Goal: Task Accomplishment & Management: Complete application form

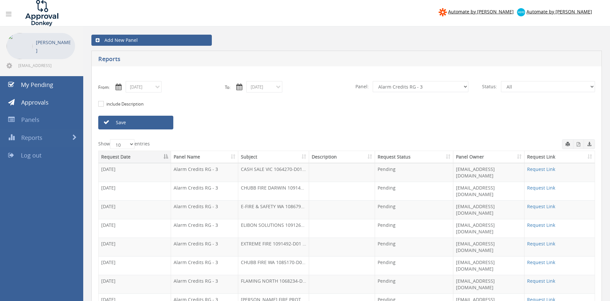
select select "number:13144"
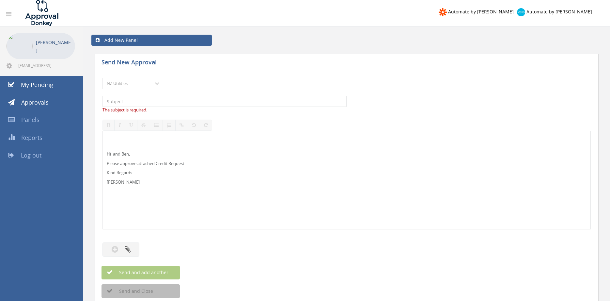
select select "13141"
click at [112, 155] on p "Hi and Ben," at bounding box center [347, 154] width 480 height 6
click at [102, 78] on select "Choose Panel Alarm Credits RG - 3 NZ Utilities Cable and SAI Global NZ Alarms-1…" at bounding box center [131, 83] width 59 height 11
select select "9739"
click option "Credit Requests - 2" at bounding box center [0, 0] width 0 height 0
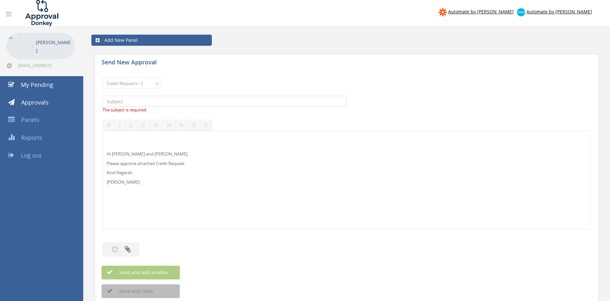
click at [162, 99] on input "text" at bounding box center [224, 101] width 244 height 11
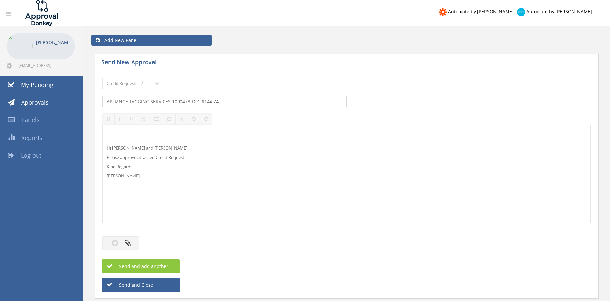
type input "APLIANCE TAGGING SERVICES 1090473-D01 $144.74"
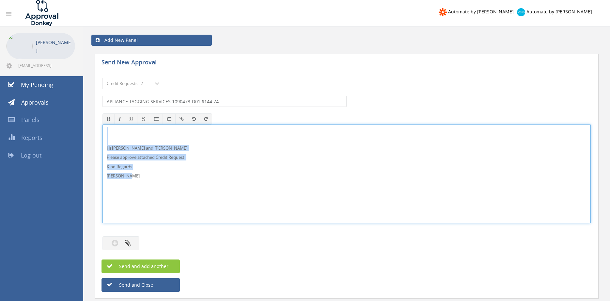
drag, startPoint x: 115, startPoint y: 160, endPoint x: 100, endPoint y: 132, distance: 31.2
click at [102, 126] on div "Hi Lee and Ben, Please approve attached Credit Request. Kind Regards Pam Walker" at bounding box center [346, 173] width 488 height 99
copy div "Hi Lee and Ben, Please approve attached Credit Request. Kind Regards Pam Walker"
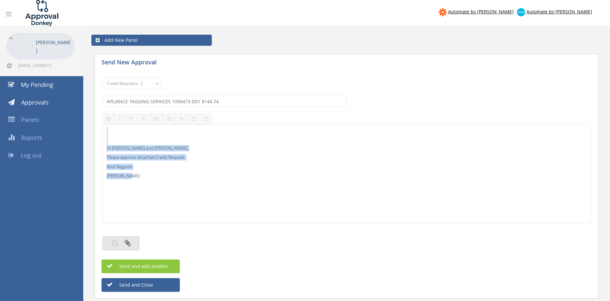
click at [131, 241] on button "button" at bounding box center [120, 243] width 37 height 14
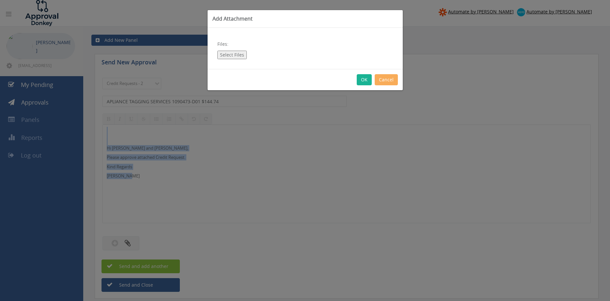
click at [235, 54] on button "Select Files" at bounding box center [231, 55] width 29 height 8
type input "C:\fakepath\1090473 Appliance Tagging Services.pdf"
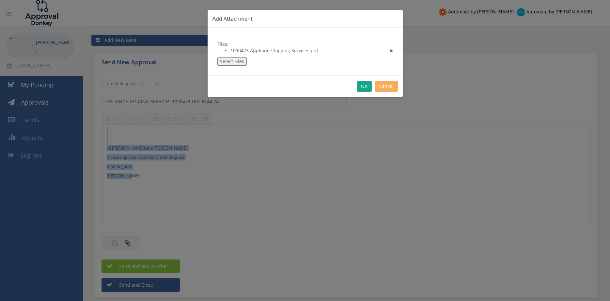
click at [361, 87] on button "OK" at bounding box center [364, 86] width 15 height 11
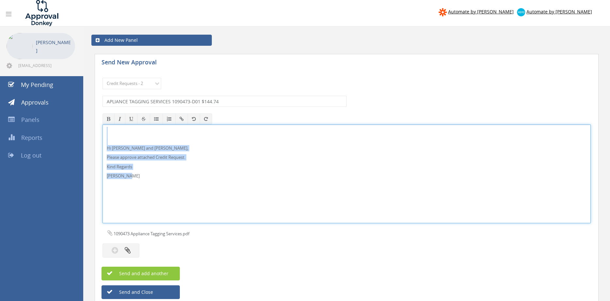
copy div "Hi Lee and Ben, Please approve attached Credit Request. Kind Regards Pam Walker"
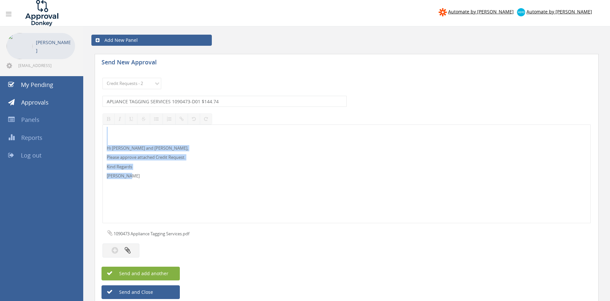
click at [163, 269] on button "Send and add another" at bounding box center [140, 273] width 78 height 14
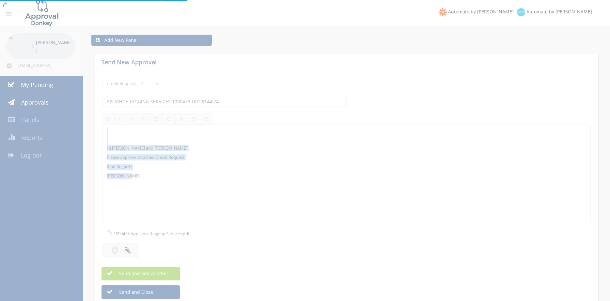
select select
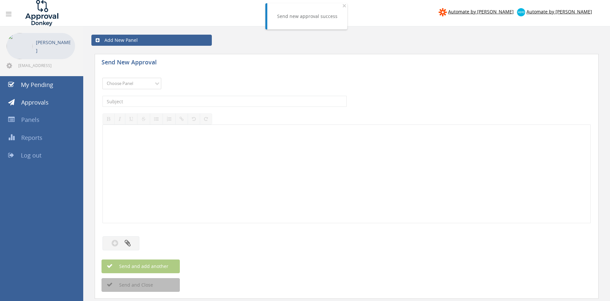
click at [102, 78] on select "Choose Panel Alarm Credits RG - 3 NZ Utilities Cable and SAI Global NZ Alarms-1…" at bounding box center [131, 83] width 59 height 11
select select "9739"
click option "Credit Requests - 2" at bounding box center [0, 0] width 0 height 0
click at [165, 102] on input "text" at bounding box center [224, 101] width 244 height 11
type input "WAGGA FIRE & SECURITY 1081268-D01 $164.67"
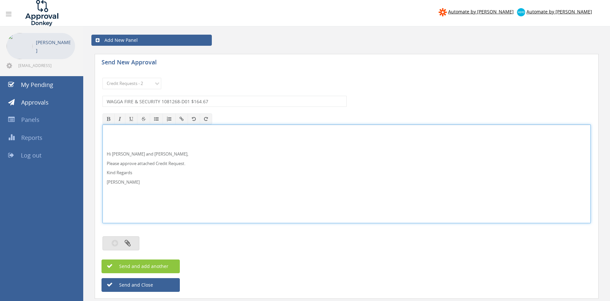
click at [132, 243] on button "button" at bounding box center [120, 243] width 37 height 14
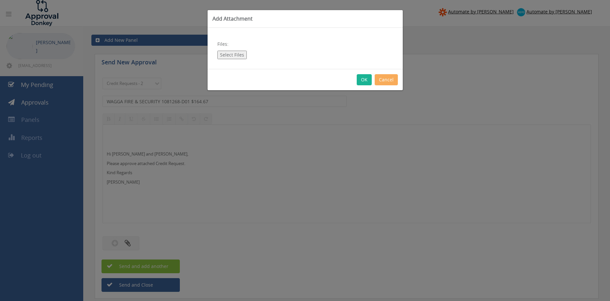
click at [230, 55] on button "Select Files" at bounding box center [231, 55] width 29 height 8
type input "C:\fakepath\WAGGA FIRE & SECURITY 1081268-D01.pdf"
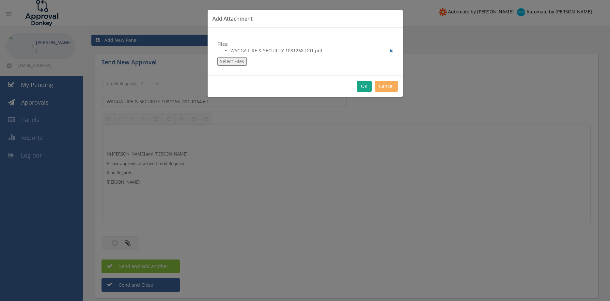
click at [363, 89] on button "OK" at bounding box center [364, 86] width 15 height 11
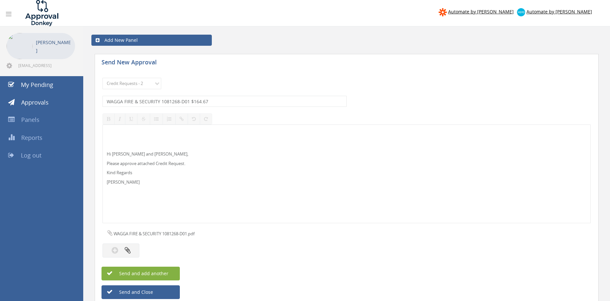
click at [174, 271] on button "Send and add another" at bounding box center [140, 273] width 78 height 14
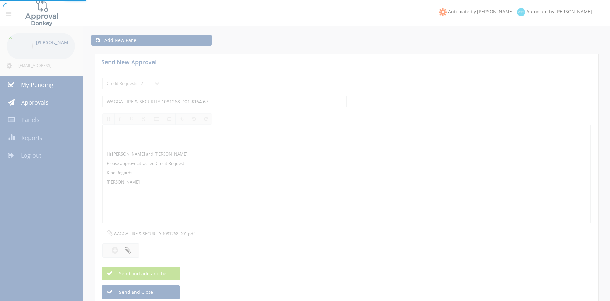
select select
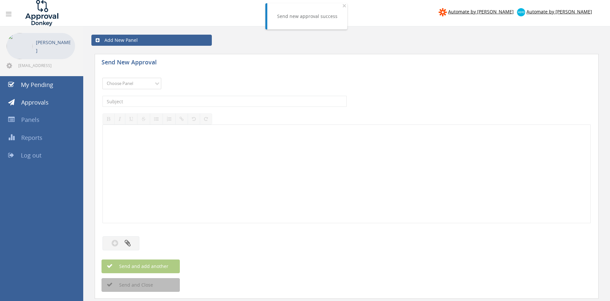
click at [102, 78] on select "Choose Panel Alarm Credits RG - 3 NZ Utilities Cable and SAI Global NZ Alarms-1…" at bounding box center [131, 83] width 59 height 11
select select "9739"
click option "Credit Requests - 2" at bounding box center [0, 0] width 0 height 0
click at [171, 100] on input "text" at bounding box center [224, 101] width 244 height 11
type input "VITICON 1090797-D01 $277.20"
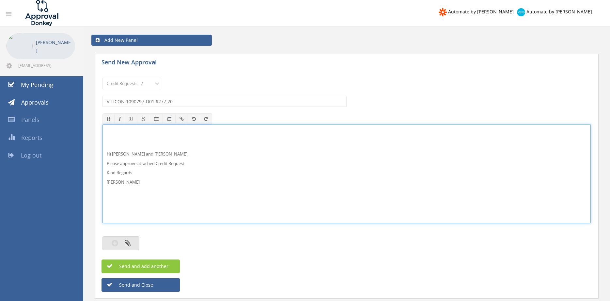
click at [130, 243] on icon "button" at bounding box center [128, 243] width 6 height 8
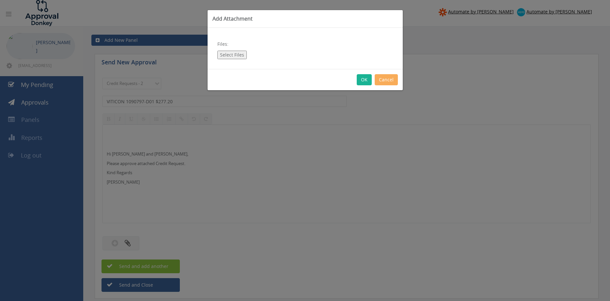
click at [228, 56] on button "Select Files" at bounding box center [231, 55] width 29 height 8
type input "C:\fakepath\VITICON 1090797-D01.pdf"
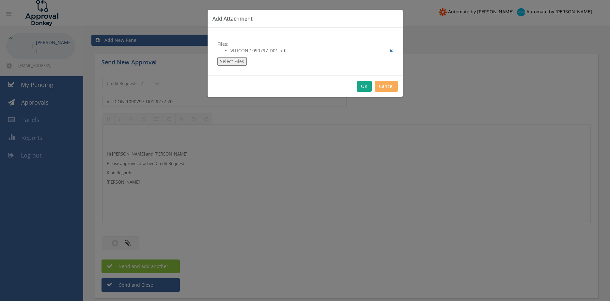
click at [367, 87] on button "OK" at bounding box center [364, 86] width 15 height 11
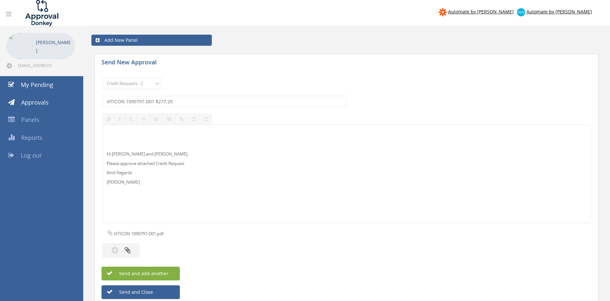
click at [174, 274] on button "Send and add another" at bounding box center [140, 273] width 78 height 14
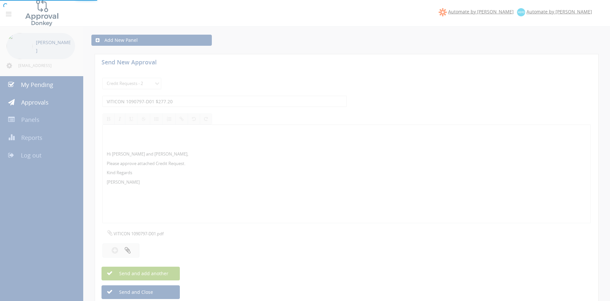
select select
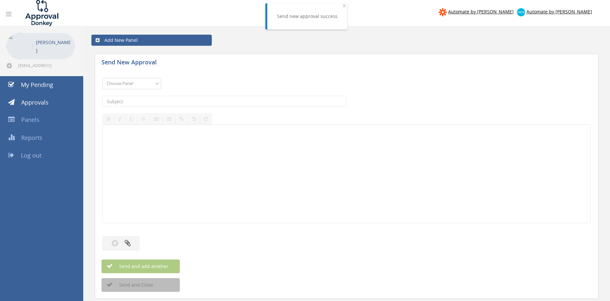
click at [102, 78] on select "Choose Panel Alarm Credits RG - 3 NZ Utilities Cable and SAI Global NZ Alarms-1…" at bounding box center [131, 83] width 59 height 11
select select "9739"
click option "Credit Requests - 2" at bounding box center [0, 0] width 0 height 0
click at [168, 96] on input "text" at bounding box center [224, 101] width 244 height 11
type input "QUANTUM FIRETECH 1086276-D01 $154.62"
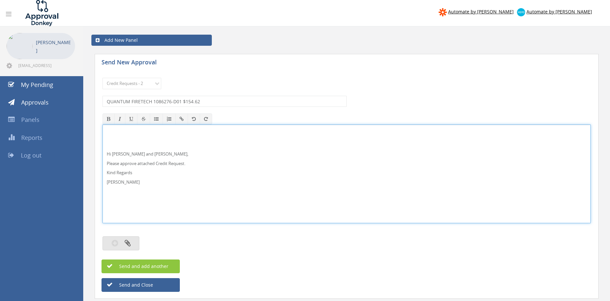
click at [123, 248] on button "button" at bounding box center [120, 243] width 37 height 14
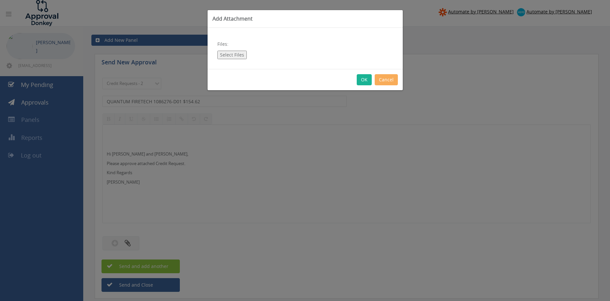
click at [239, 54] on button "Select Files" at bounding box center [231, 55] width 29 height 8
type input "C:\fakepath\QUANTUM FIRETECH 1086276-D01.pdf"
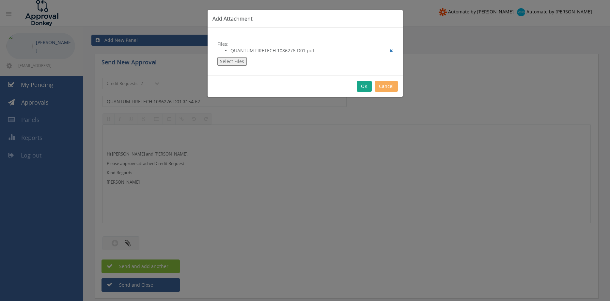
click at [361, 85] on button "OK" at bounding box center [364, 86] width 15 height 11
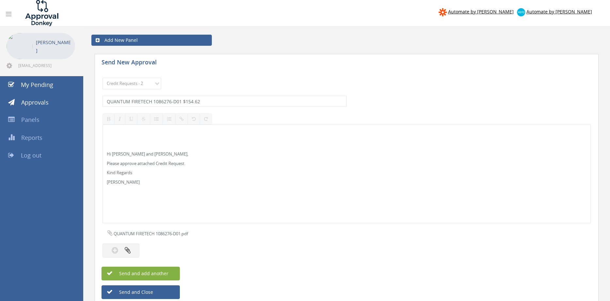
click at [159, 273] on span "Send and add another" at bounding box center [136, 273] width 63 height 6
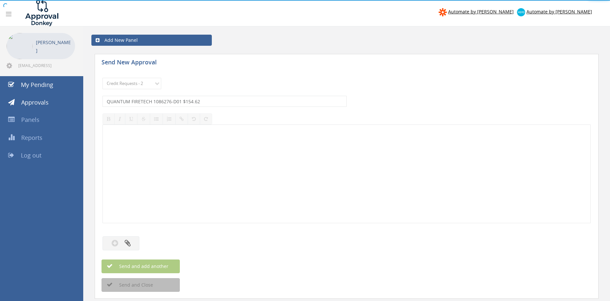
select select
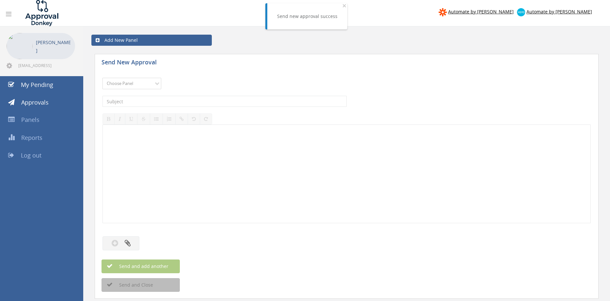
select select "9739"
click option "Credit Requests - 2" at bounding box center [0, 0] width 0 height 0
click at [186, 102] on input "text" at bounding box center [224, 101] width 244 height 11
type input "PAULL AND WARNER RESOURCES 1078831-D01 $3,604.70"
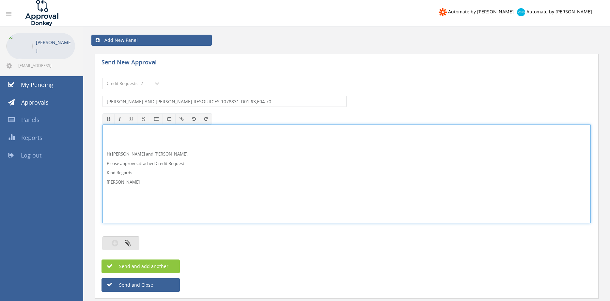
click at [128, 240] on icon "button" at bounding box center [128, 243] width 6 height 8
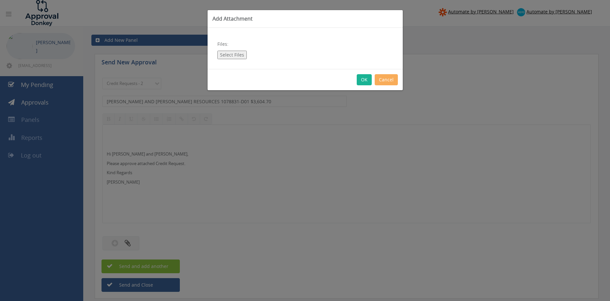
click at [231, 53] on button "Select Files" at bounding box center [231, 55] width 29 height 8
type input "C:\fakepath\PAULL AND WARNER RESOURCES 1078831-D01.pdf"
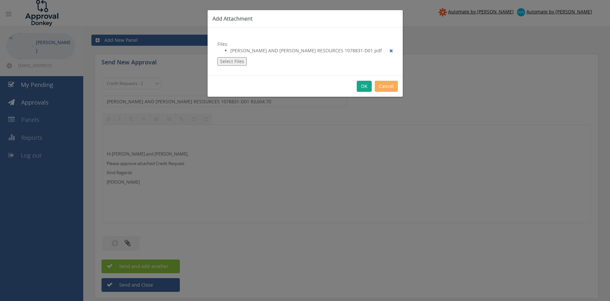
click at [363, 86] on button "OK" at bounding box center [364, 86] width 15 height 11
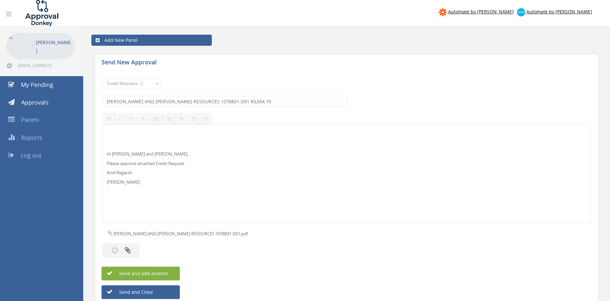
click at [165, 272] on span "Send and add another" at bounding box center [136, 273] width 63 height 6
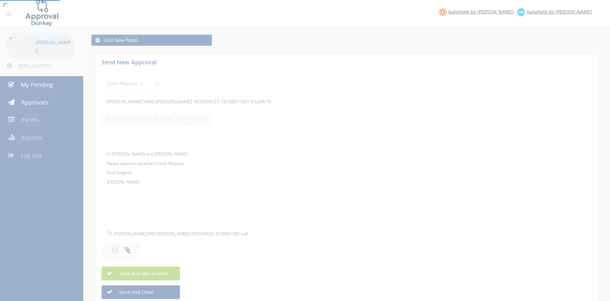
select select
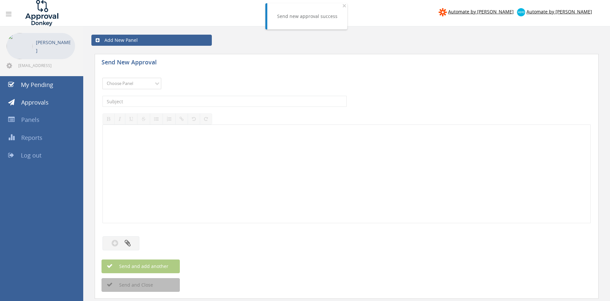
click at [102, 78] on select "Choose Panel Alarm Credits RG - 3 NZ Utilities Cable and SAI Global NZ Alarms-1…" at bounding box center [131, 83] width 59 height 11
select select "9739"
click option "Credit Requests - 2" at bounding box center [0, 0] width 0 height 0
click at [175, 99] on input "text" at bounding box center [224, 101] width 244 height 11
type input "MINIMAX FIRE FIGHTING 1083706-D01 $686.71"
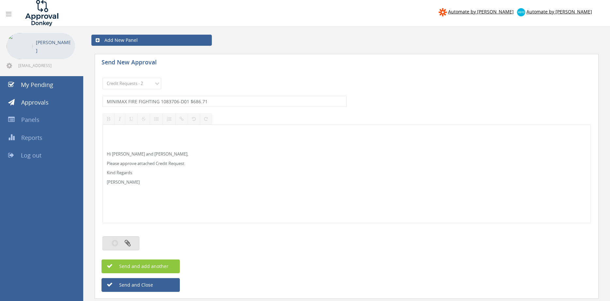
click at [131, 245] on button "button" at bounding box center [120, 243] width 37 height 14
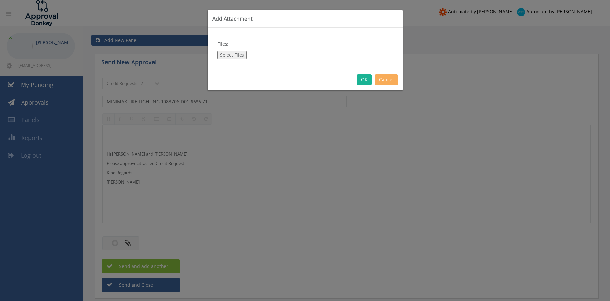
click at [234, 56] on button "Select Files" at bounding box center [231, 55] width 29 height 8
type input "C:\fakepath\Minimax Fire fighting 1083706Credit.pdf"
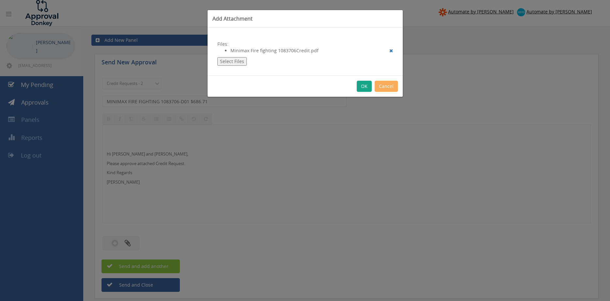
click at [361, 85] on button "OK" at bounding box center [364, 86] width 15 height 11
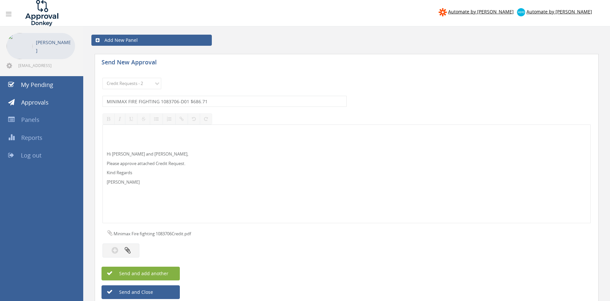
click at [172, 271] on button "Send and add another" at bounding box center [140, 273] width 78 height 14
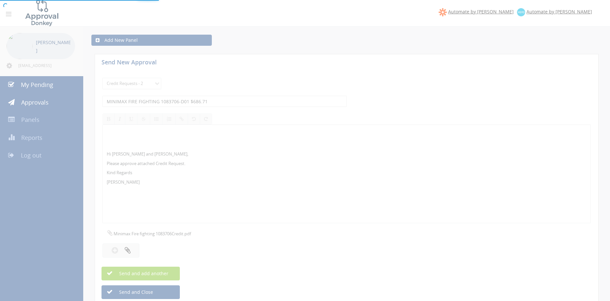
select select
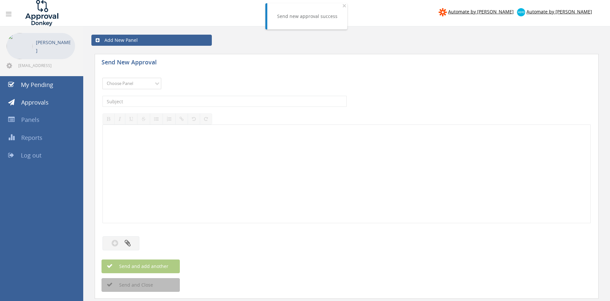
click at [102, 78] on select "Choose Panel Alarm Credits RG - 3 NZ Utilities Cable and SAI Global NZ Alarms-1…" at bounding box center [131, 83] width 59 height 11
select select "9739"
click option "Credit Requests - 2" at bounding box center [0, 0] width 0 height 0
click at [177, 102] on input "text" at bounding box center [224, 101] width 244 height 11
type input "FEMS 1018271-D01 $369.60"
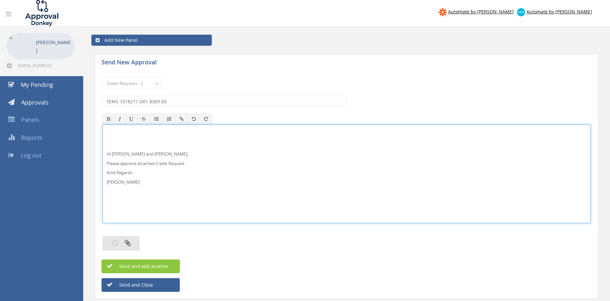
click at [128, 244] on icon "button" at bounding box center [128, 243] width 6 height 8
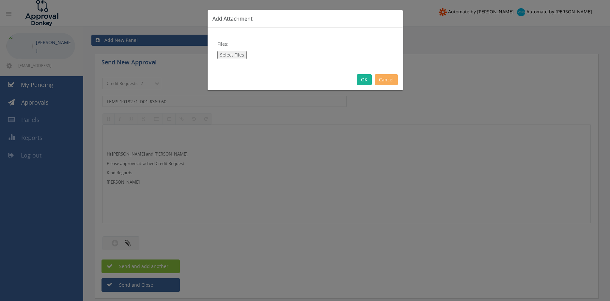
click at [230, 56] on button "Select Files" at bounding box center [231, 55] width 29 height 8
type input "C:\fakepath\FEMS 1018271-D01.pdf"
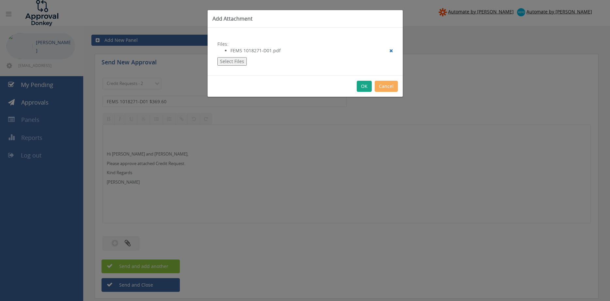
click at [361, 83] on button "OK" at bounding box center [364, 86] width 15 height 11
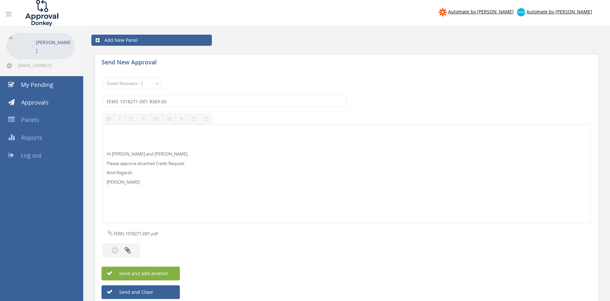
click at [175, 272] on button "Send and add another" at bounding box center [140, 273] width 78 height 14
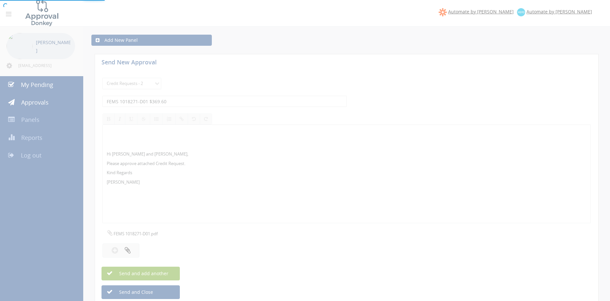
select select
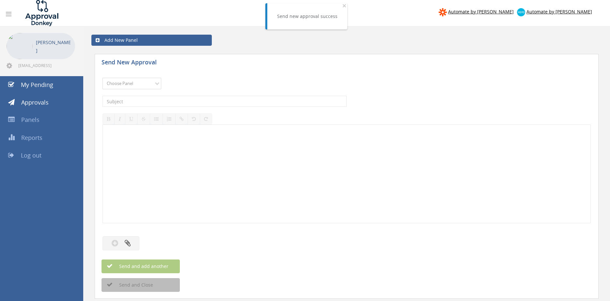
click at [102, 78] on select "Choose Panel Alarm Credits RG - 3 NZ Utilities Cable and SAI Global NZ Alarms-1…" at bounding box center [131, 83] width 59 height 11
select select "9739"
click option "Credit Requests - 2" at bounding box center [0, 0] width 0 height 0
click at [179, 103] on input "text" at bounding box center [224, 101] width 244 height 11
type input "FEMS 943499-D01 $851.93"
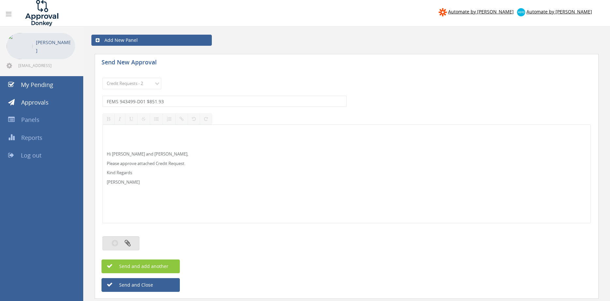
click at [131, 241] on button "button" at bounding box center [120, 243] width 37 height 14
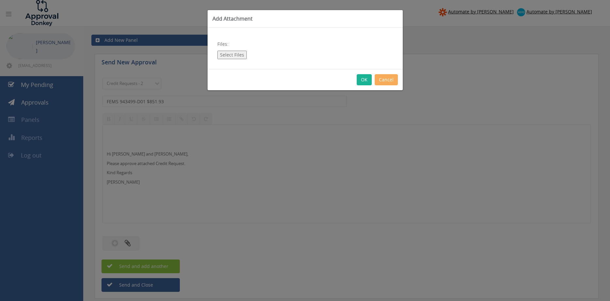
click at [227, 57] on button "Select Files" at bounding box center [231, 55] width 29 height 8
type input "C:\fakepath\FEMS 943499-D01.pdf"
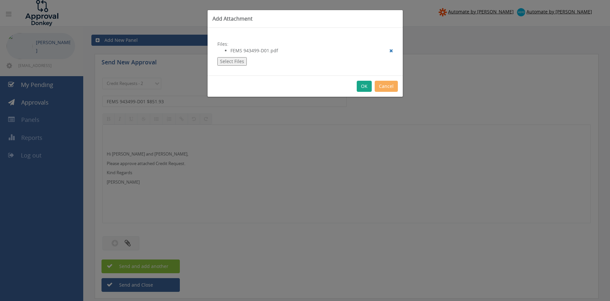
click at [363, 87] on button "OK" at bounding box center [364, 86] width 15 height 11
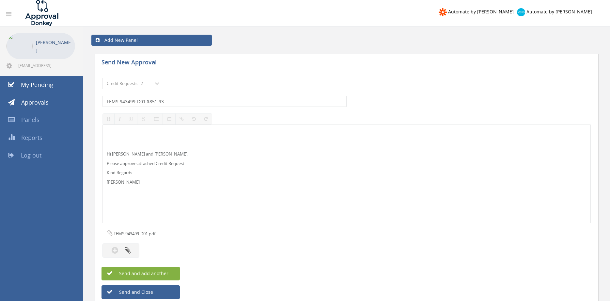
click at [164, 275] on span "Send and add another" at bounding box center [136, 273] width 63 height 6
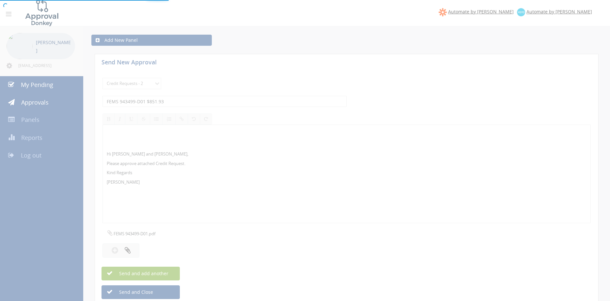
select select
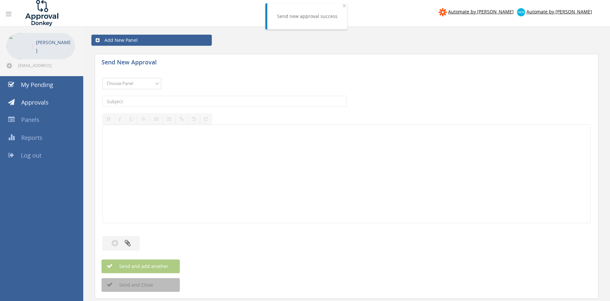
click at [102, 78] on select "Choose Panel Alarm Credits RG - 3 NZ Utilities Cable and SAI Global NZ Alarms-1…" at bounding box center [131, 83] width 59 height 11
select select "9739"
click option "Credit Requests - 2" at bounding box center [0, 0] width 0 height 0
click at [163, 103] on input "text" at bounding box center [224, 101] width 244 height 11
type input "FEMS 928309-D01 $357.01"
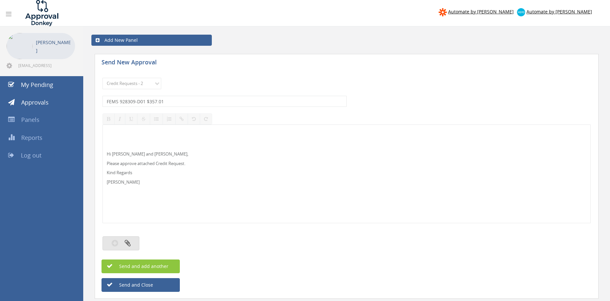
click at [126, 246] on icon "button" at bounding box center [128, 243] width 6 height 8
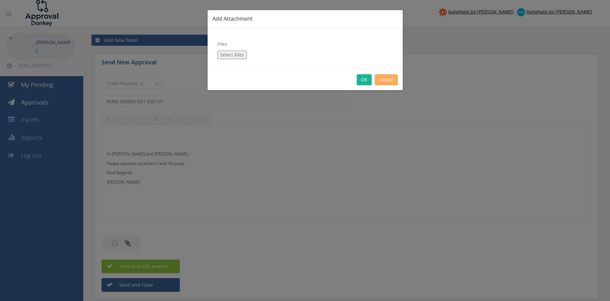
click at [239, 54] on button "Select Files" at bounding box center [231, 55] width 29 height 8
type input "C:\fakepath\FEMS 928309-D01.pdf"
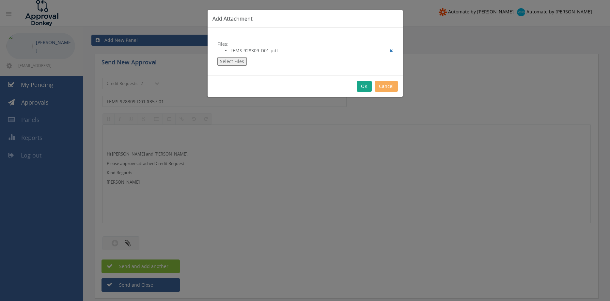
click at [368, 88] on button "OK" at bounding box center [364, 86] width 15 height 11
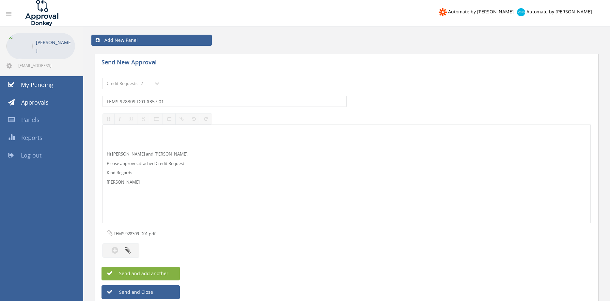
click at [169, 270] on button "Send and add another" at bounding box center [140, 273] width 78 height 14
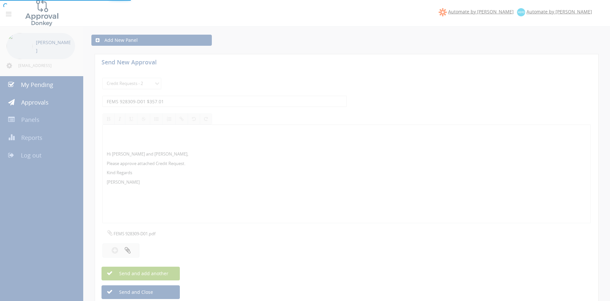
select select
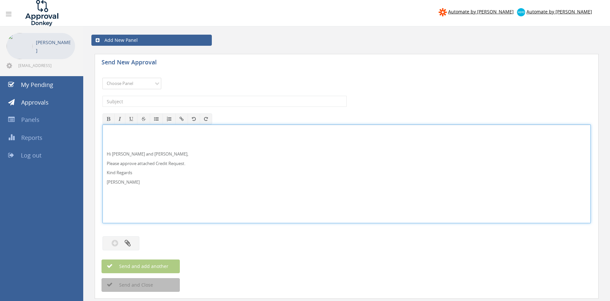
click at [127, 83] on select "Choose Panel Alarm Credits RG - 3 NZ Utilities Cable and SAI Global NZ Alarms-1…" at bounding box center [131, 83] width 59 height 11
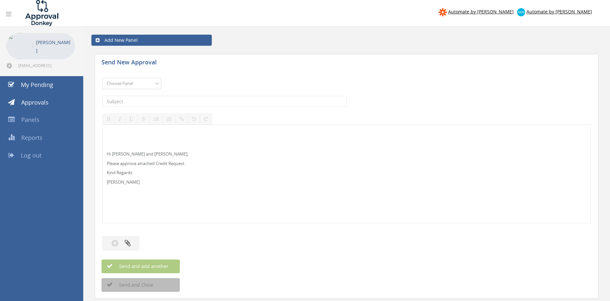
select select "13144"
click option "Alarm Credits RG - 3" at bounding box center [0, 0] width 0 height 0
click at [132, 103] on input "text" at bounding box center [224, 101] width 244 height 11
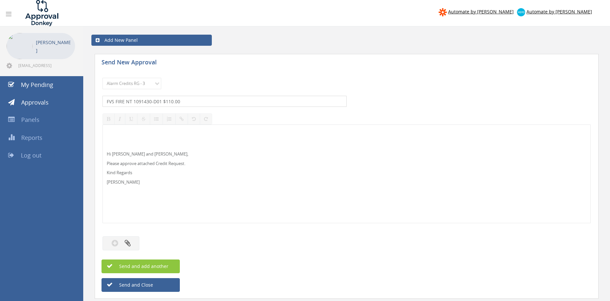
type input "FVS FIRE NT 1091430-D01 $110.00"
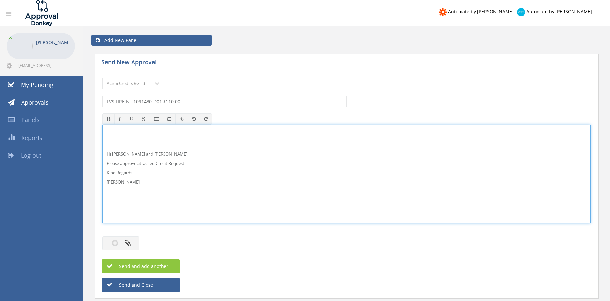
drag, startPoint x: 118, startPoint y: 153, endPoint x: 124, endPoint y: 144, distance: 10.5
click at [118, 153] on p "Hi Lee and Ben," at bounding box center [347, 154] width 480 height 6
drag, startPoint x: 130, startPoint y: 185, endPoint x: 124, endPoint y: 154, distance: 31.2
click at [102, 144] on div "Hi Lee, Rob and Ben, Please approve attached Credit Request. Kind Regards Pam W…" at bounding box center [346, 173] width 488 height 99
copy div "Hi Lee, Rob and Ben, Please approve attached Credit Request. Kind Regards Pam W…"
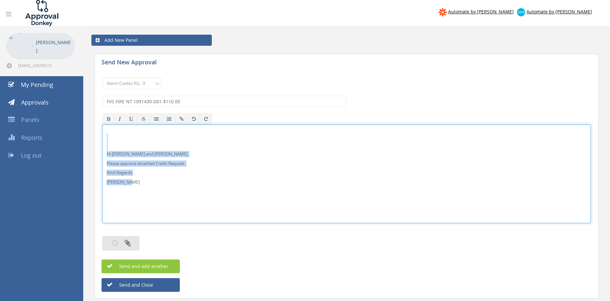
click at [129, 242] on icon "button" at bounding box center [128, 243] width 6 height 8
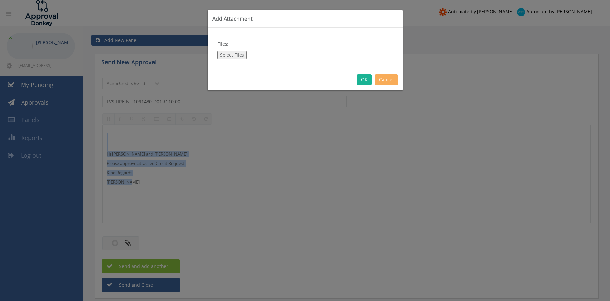
click at [237, 55] on button "Select Files" at bounding box center [231, 55] width 29 height 8
type input "C:\fakepath\FVS FIRE NT 1091430-D01.pdf"
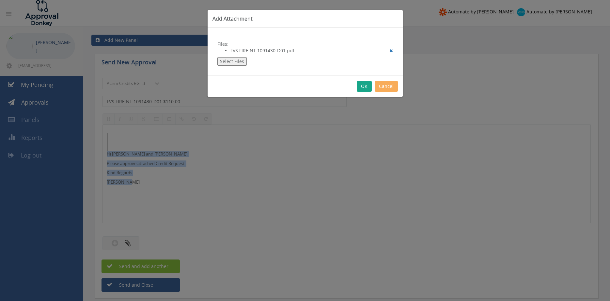
click at [365, 89] on button "OK" at bounding box center [364, 86] width 15 height 11
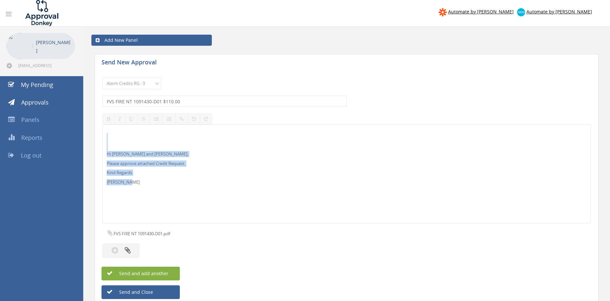
click at [173, 273] on button "Send and add another" at bounding box center [140, 273] width 78 height 14
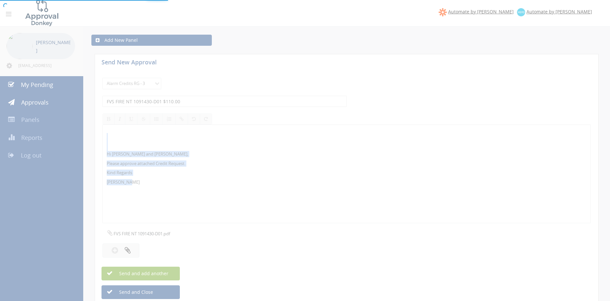
select select
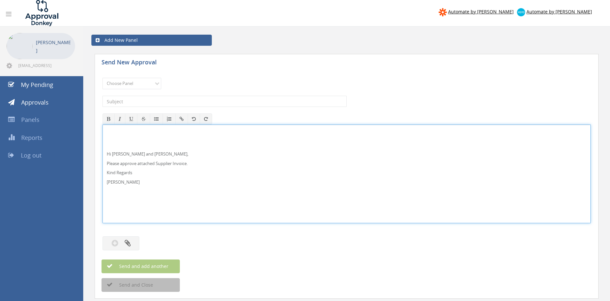
click at [126, 154] on p "Hi Maddie and Ben," at bounding box center [347, 154] width 480 height 6
drag, startPoint x: 137, startPoint y: 186, endPoint x: 112, endPoint y: 145, distance: 48.1
click at [112, 145] on div "Hi Paul and Ben, Please approve attached Supplier Invoice. Kind Regards Pam Wal…" at bounding box center [346, 174] width 487 height 98
copy div "Hi Paul and Ben, Please approve attached Supplier Invoice. Kind Regards Pam Wal…"
click at [102, 78] on select "Choose Panel Alarm Credits RG - 3 NZ Utilities Cable and SAI Global NZ Alarms-1…" at bounding box center [131, 83] width 59 height 11
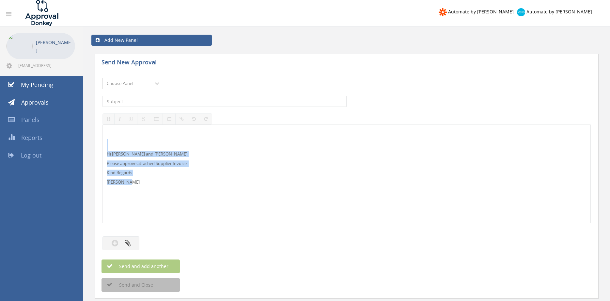
select select "9744"
click option "Flamestop Utilities" at bounding box center [0, 0] width 0 height 0
click at [170, 101] on input "text" at bounding box center [224, 101] width 244 height 11
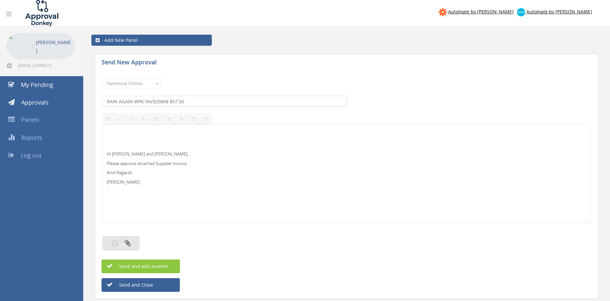
type input "RAIN AGAIN WPK INV320868 $57.50"
click at [126, 247] on button "button" at bounding box center [120, 243] width 37 height 14
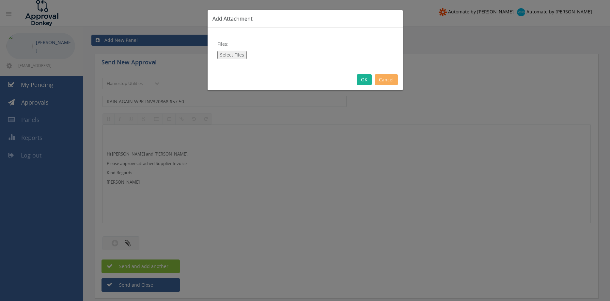
click at [234, 53] on button "Select Files" at bounding box center [231, 55] width 29 height 8
type input "C:\fakepath\RAIN AGAIN WPK INV320868 08.08.25.pdf"
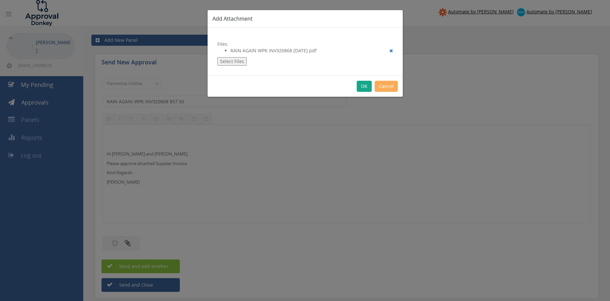
click at [365, 88] on button "OK" at bounding box center [364, 86] width 15 height 11
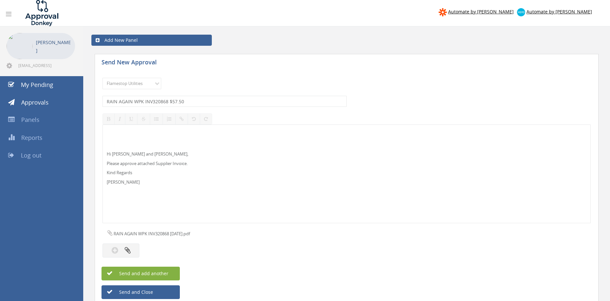
click at [174, 269] on button "Send and add another" at bounding box center [140, 273] width 78 height 14
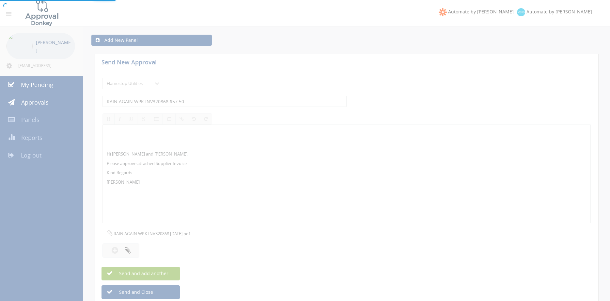
select select
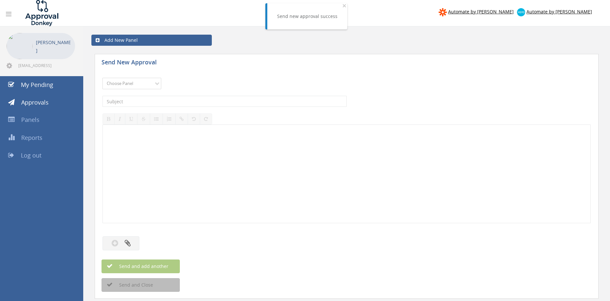
click at [102, 78] on select "Choose Panel Alarm Credits RG - 3 NZ Utilities Cable and SAI Global NZ Alarms-1…" at bounding box center [131, 83] width 59 height 11
select select "9744"
click option "Flamestop Utilities" at bounding box center [0, 0] width 0 height 0
click at [167, 99] on input "text" at bounding box center [224, 101] width 244 height 11
type input "OFFICEWORKS TW 622631478 $10.82"
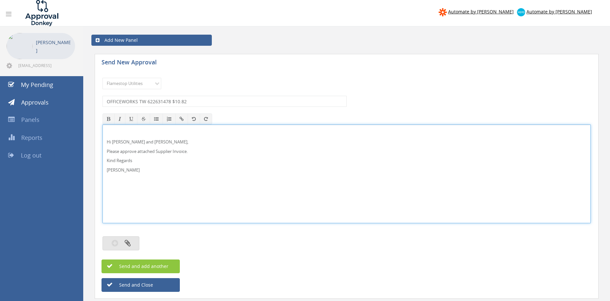
click at [126, 241] on icon "button" at bounding box center [128, 243] width 6 height 8
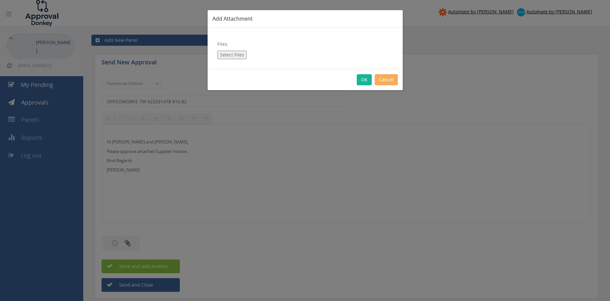
click at [226, 56] on button "Select Files" at bounding box center [231, 55] width 29 height 8
type input "C:\fakepath\Officeworks TW Invoice 622631478 08.07.25.pdf"
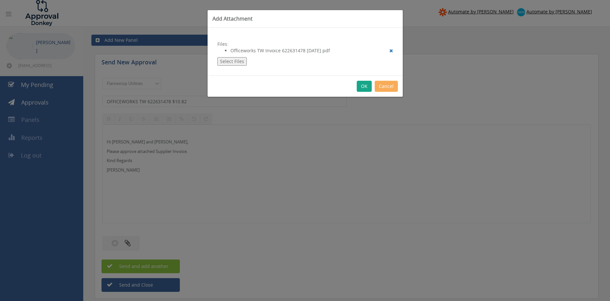
click at [363, 88] on button "OK" at bounding box center [364, 86] width 15 height 11
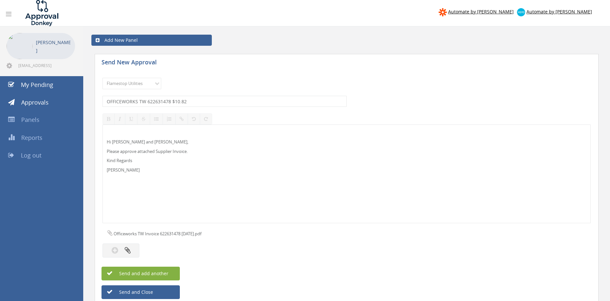
click at [173, 273] on button "Send and add another" at bounding box center [140, 273] width 78 height 14
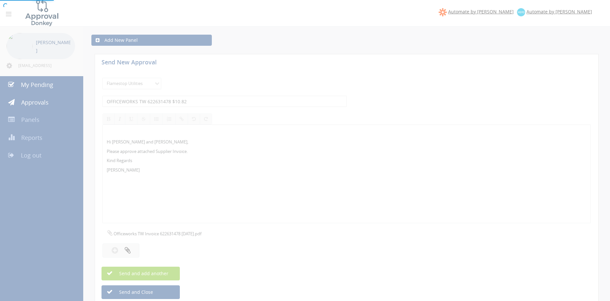
select select
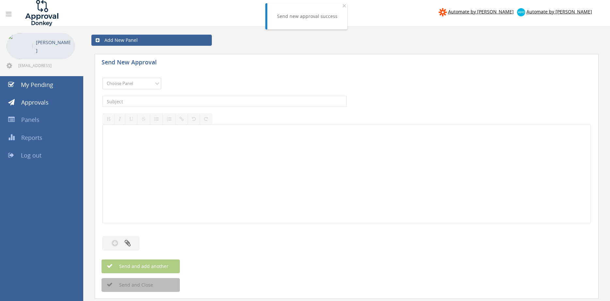
click at [102, 78] on select "Choose Panel Alarm Credits RG - 3 NZ Utilities Cable and SAI Global NZ Alarms-1…" at bounding box center [131, 83] width 59 height 11
select select "9744"
click option "Flamestop Utilities" at bounding box center [0, 0] width 0 height 0
click at [159, 102] on input "text" at bounding box center [224, 101] width 244 height 11
type input "OFFICEWORKS LC INV 623316016 $241.16"
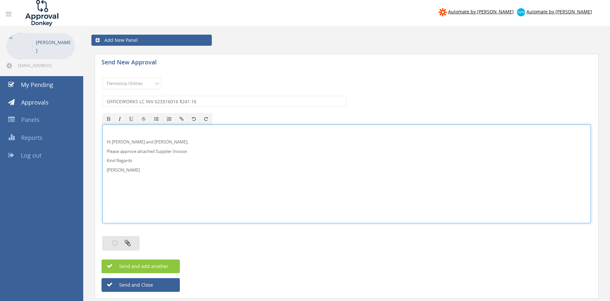
click at [132, 239] on button "button" at bounding box center [120, 243] width 37 height 14
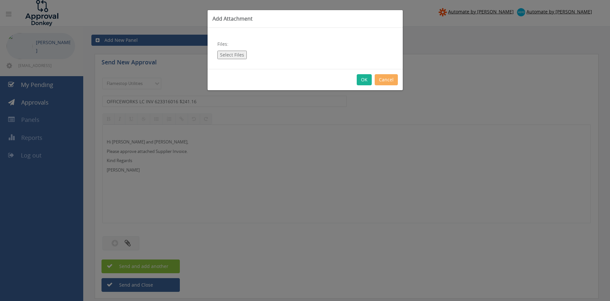
click at [233, 53] on button "Select Files" at bounding box center [231, 55] width 29 height 8
type input "C:\fakepath\Officeworks LC Invoice 623316016 15.08.25.pdf"
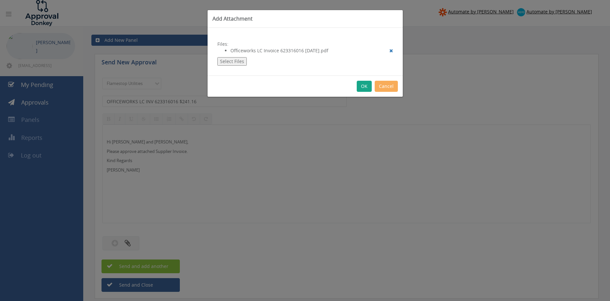
click at [364, 87] on button "OK" at bounding box center [364, 86] width 15 height 11
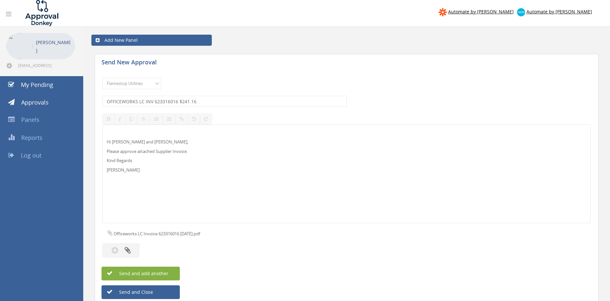
click at [166, 273] on span "Send and add another" at bounding box center [136, 273] width 63 height 6
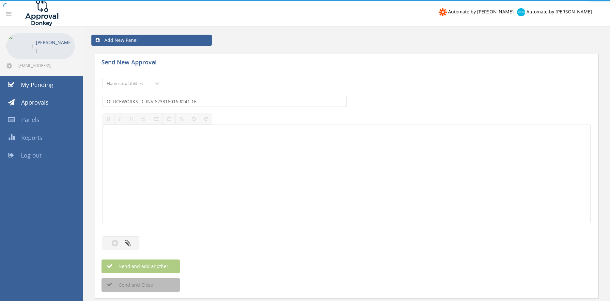
select select
click at [102, 78] on select "Choose Panel Alarm Credits RG - 3 NZ Utilities Cable and SAI Global NZ Alarms-1…" at bounding box center [131, 83] width 59 height 11
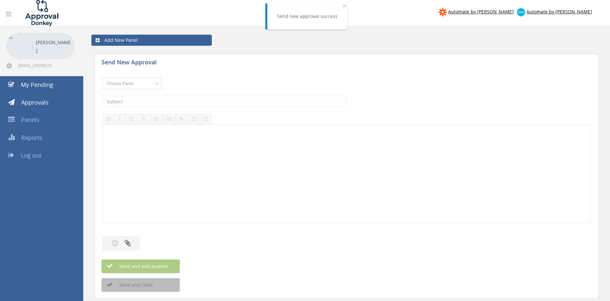
select select "9744"
click option "Flamestop Utilities" at bounding box center [0, 0] width 0 height 0
click at [176, 101] on input "text" at bounding box center [224, 101] width 244 height 11
type input "JB HI-FI BD1871014 $618.00"
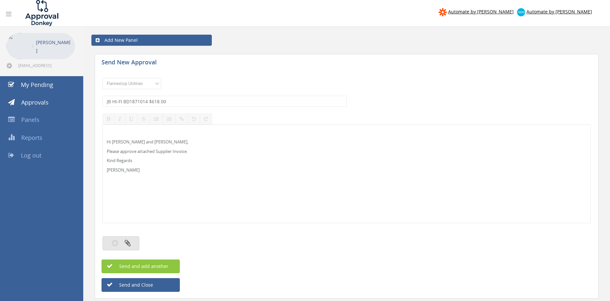
click at [134, 241] on button "button" at bounding box center [120, 243] width 37 height 14
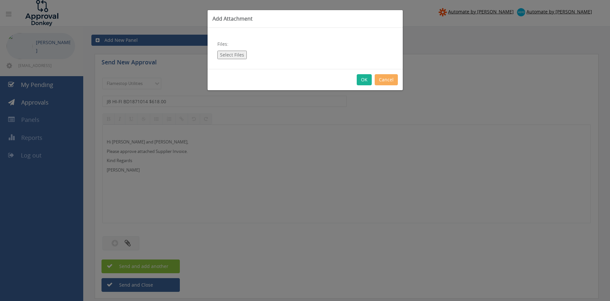
click at [234, 54] on button "Select Files" at bounding box center [231, 55] width 29 height 8
type input "C:\fakepath\JB HI-FI BD1871014 18.08.25.pdf"
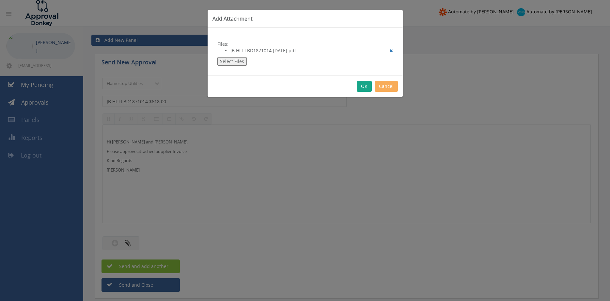
click at [361, 82] on button "OK" at bounding box center [364, 86] width 15 height 11
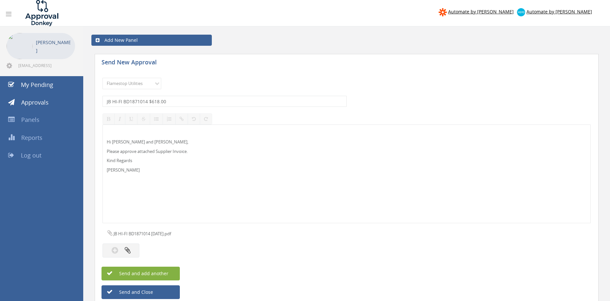
click at [169, 269] on button "Send and add another" at bounding box center [140, 273] width 78 height 14
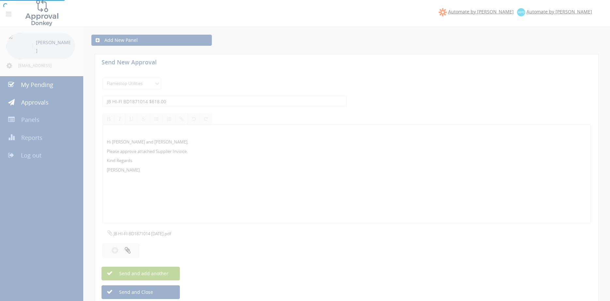
select select
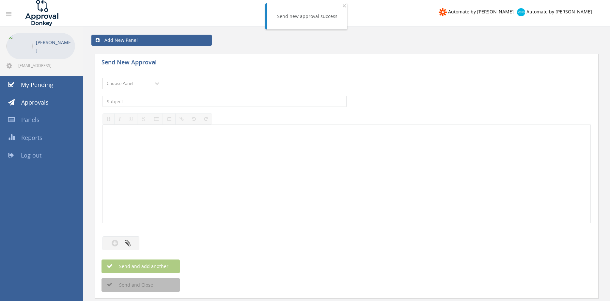
click at [102, 78] on select "Choose Panel Alarm Credits RG - 3 NZ Utilities Cable and SAI Global NZ Alarms-1…" at bounding box center [131, 83] width 59 height 11
select select "9744"
click option "Flamestop Utilities" at bounding box center [0, 0] width 0 height 0
click at [169, 100] on input "text" at bounding box center [224, 101] width 244 height 11
type input "e Extinguisher Recycling INV-2262 $442.20"
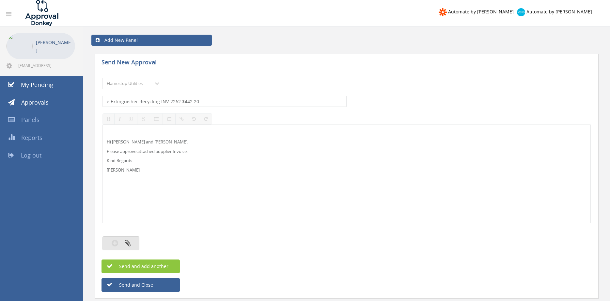
click at [130, 244] on icon "button" at bounding box center [128, 243] width 6 height 8
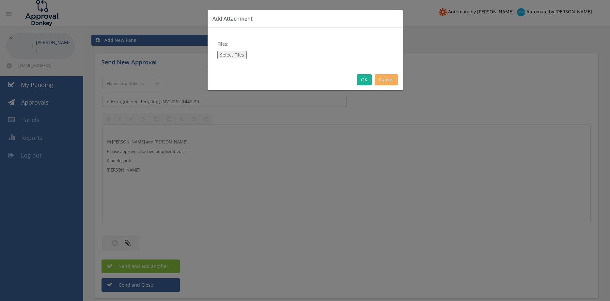
click at [231, 54] on button "Select Files" at bounding box center [231, 55] width 29 height 8
type input "C:\fakepath\e Extinguisher Recycling INV-2262 19.08.25.pdf"
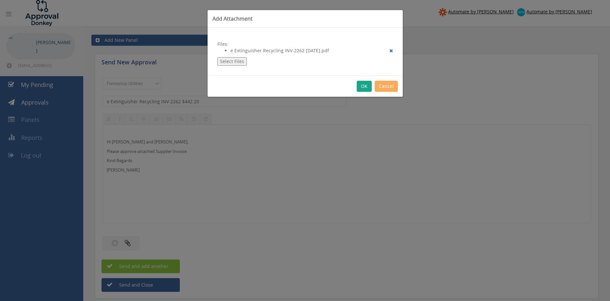
drag, startPoint x: 362, startPoint y: 90, endPoint x: 364, endPoint y: 100, distance: 10.0
click at [362, 90] on button "OK" at bounding box center [364, 86] width 15 height 11
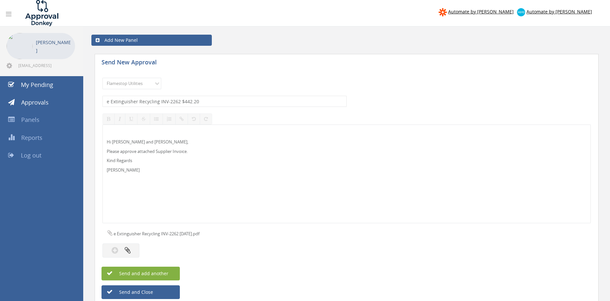
click at [173, 273] on button "Send and add another" at bounding box center [140, 273] width 78 height 14
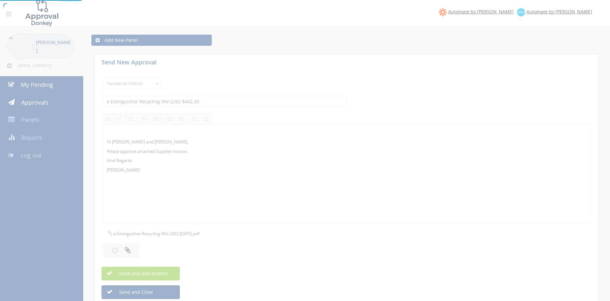
select select
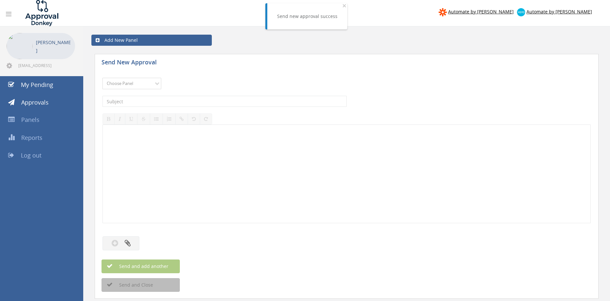
click at [102, 78] on select "Choose Panel Alarm Credits RG - 3 NZ Utilities Cable and SAI Global NZ Alarms-1…" at bounding box center [131, 83] width 59 height 11
select select "9744"
click option "Flamestop Utilities" at bounding box center [0, 0] width 0 height 0
click at [161, 102] on input "text" at bounding box center [224, 101] width 244 height 11
type input "BUNNINGS 7342/90353145 $42.77"
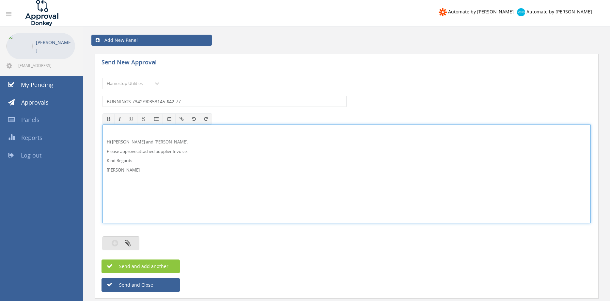
click at [131, 242] on button "button" at bounding box center [120, 243] width 37 height 14
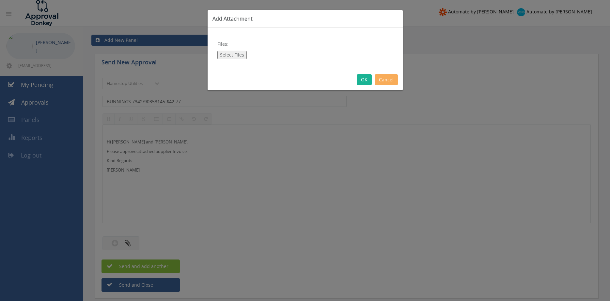
click at [232, 57] on button "Select Files" at bounding box center [231, 55] width 29 height 8
type input "C:\fakepath\BUNNINGS 7342-90353145 12.08.25.pdf"
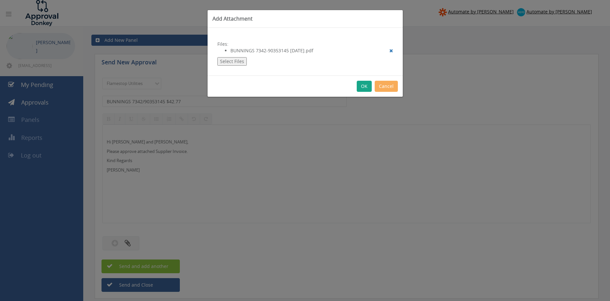
click at [363, 87] on button "OK" at bounding box center [364, 86] width 15 height 11
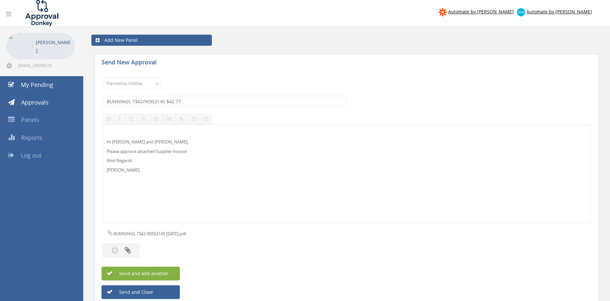
click at [174, 273] on button "Send and add another" at bounding box center [140, 273] width 78 height 14
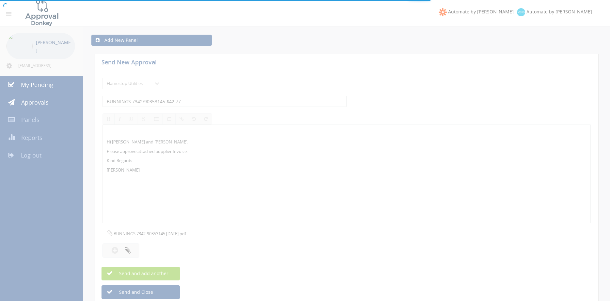
select select
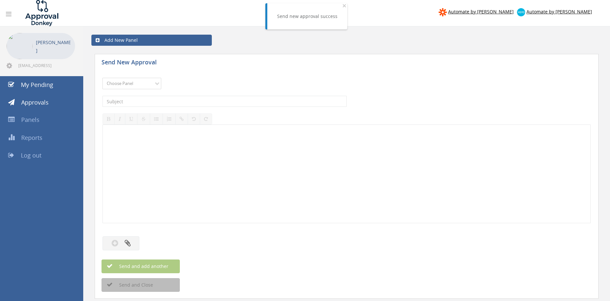
click at [102, 78] on select "Choose Panel Alarm Credits RG - 3 NZ Utilities Cable and SAI Global NZ Alarms-1…" at bounding box center [131, 83] width 59 height 11
select select "9744"
click option "Flamestop Utilities" at bounding box center [0, 0] width 0 height 0
click at [166, 103] on input "text" at bounding box center [224, 101] width 244 height 11
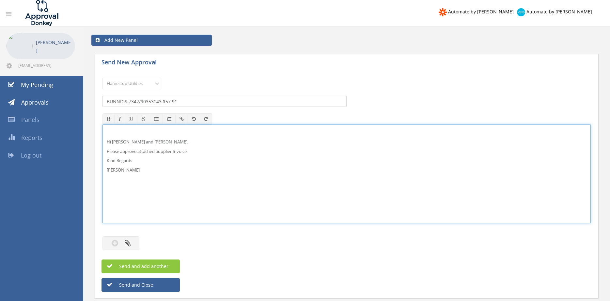
click at [121, 102] on input "BUNNIGS 7342/90353143 $57.91" at bounding box center [224, 101] width 244 height 11
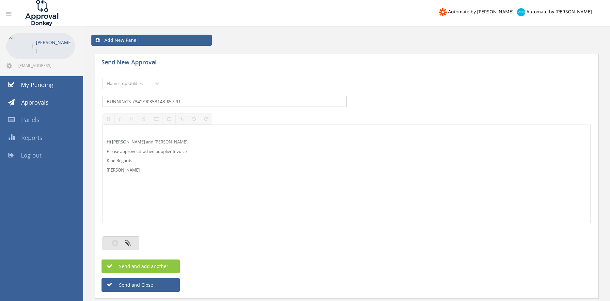
type input "BUNNINGS 7342/90353143 $57.91"
click at [134, 242] on button "button" at bounding box center [120, 243] width 37 height 14
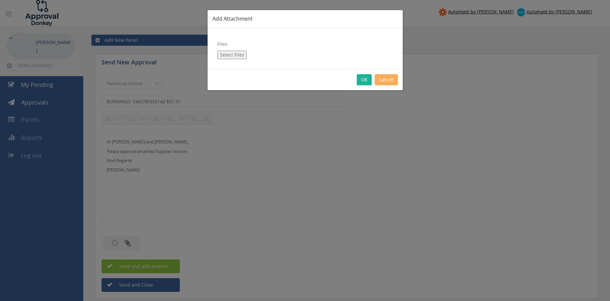
click at [237, 53] on button "Select Files" at bounding box center [231, 55] width 29 height 8
type input "C:\fakepath\BUNNINGS 7342-90353143 12.08.25.pdf"
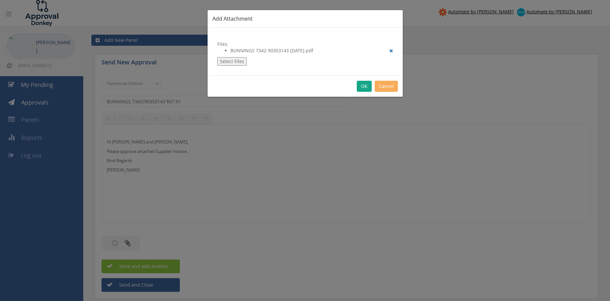
click at [360, 86] on button "OK" at bounding box center [364, 86] width 15 height 11
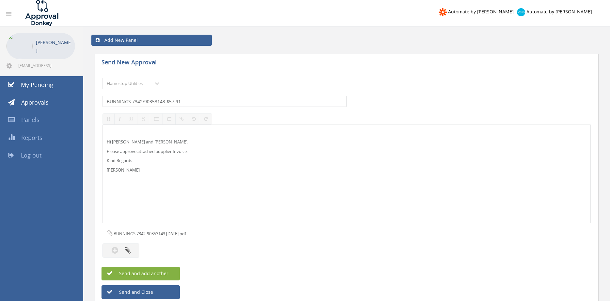
click at [169, 270] on button "Send and add another" at bounding box center [140, 273] width 78 height 14
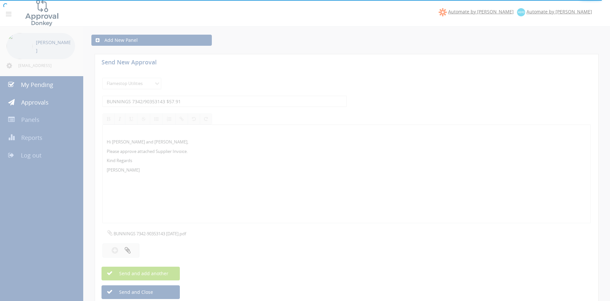
select select
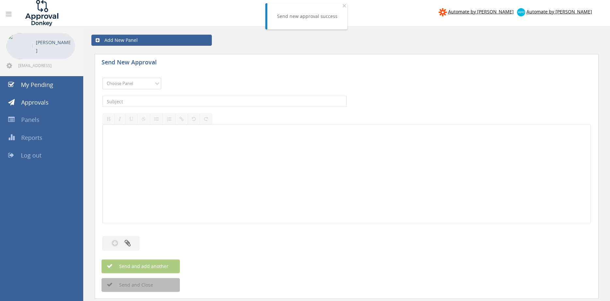
click at [102, 78] on select "Choose Panel Alarm Credits RG - 3 NZ Utilities Cable and SAI Global NZ Alarms-1…" at bounding box center [131, 83] width 59 height 11
select select "9744"
click option "Flamestop Utilities" at bounding box center [0, 0] width 0 height 0
click at [164, 101] on input "text" at bounding box center [224, 101] width 244 height 11
type input "BUNNINGS 7342/90353125 $82.04"
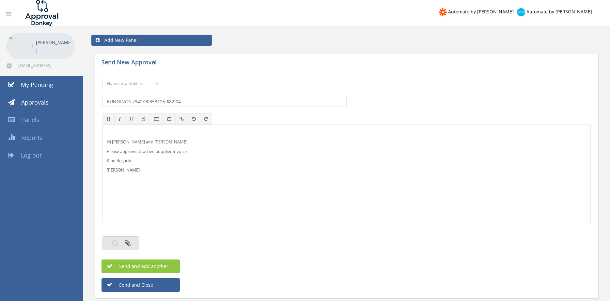
click at [132, 242] on button "button" at bounding box center [120, 243] width 37 height 14
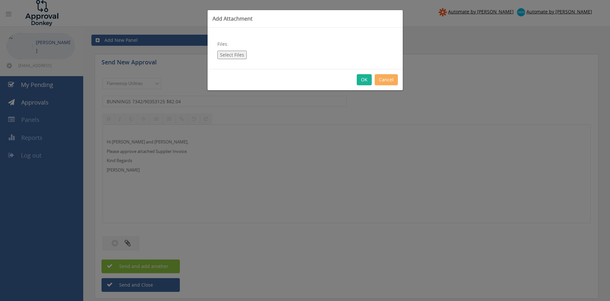
click at [231, 56] on button "Select Files" at bounding box center [231, 55] width 29 height 8
type input "C:\fakepath\BUNNINGS 7342-90353125 12.08.25.pdf"
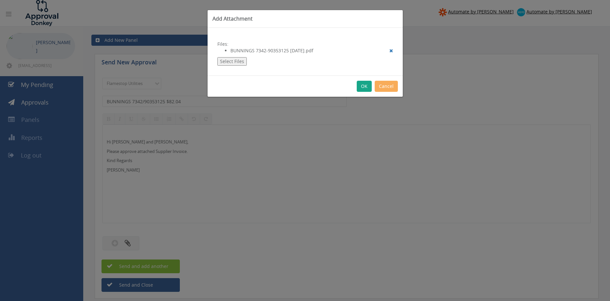
click at [361, 84] on button "OK" at bounding box center [364, 86] width 15 height 11
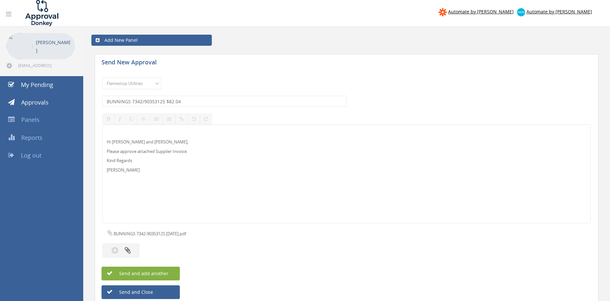
click at [172, 270] on button "Send and add another" at bounding box center [140, 273] width 78 height 14
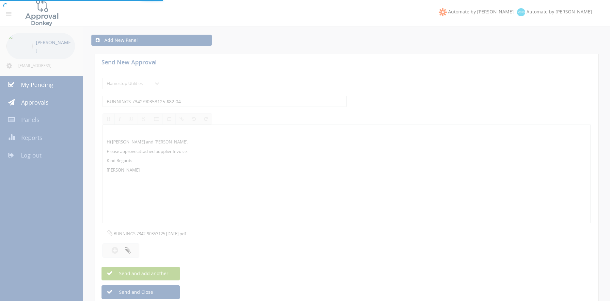
select select
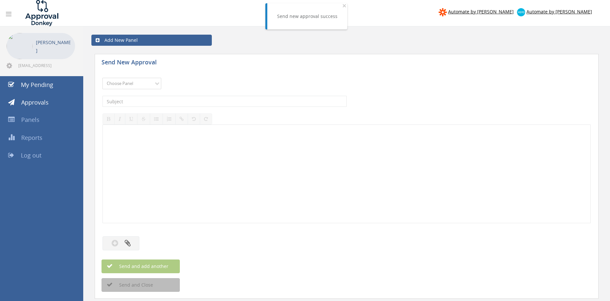
click at [102, 78] on select "Choose Panel Alarm Credits RG - 3 NZ Utilities Cable and SAI Global NZ Alarms-1…" at bounding box center [131, 83] width 59 height 11
select select "9744"
click option "Flamestop Utilities" at bounding box center [0, 0] width 0 height 0
click at [167, 99] on input "text" at bounding box center [224, 101] width 244 height 11
type input "BUNNINGS 7342/90353112 $15.00"
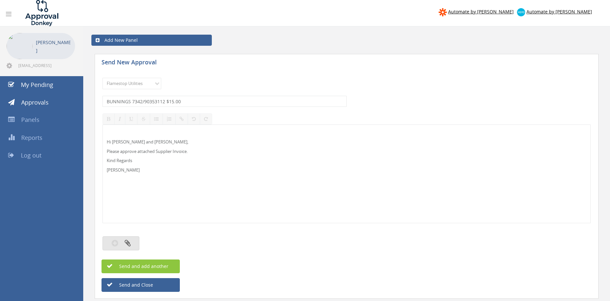
click at [131, 241] on button "button" at bounding box center [120, 243] width 37 height 14
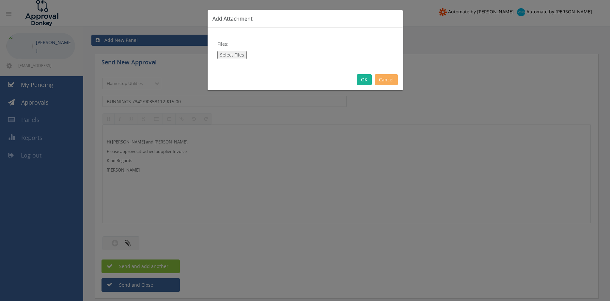
click at [233, 56] on button "Select Files" at bounding box center [231, 55] width 29 height 8
type input "C:\fakepath\BUNNINGS 7342-90353112 12.08.25.pdf"
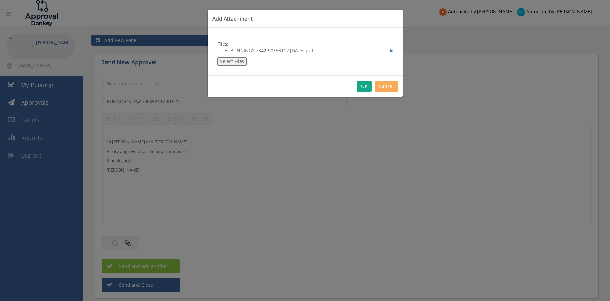
click at [361, 85] on button "OK" at bounding box center [364, 86] width 15 height 11
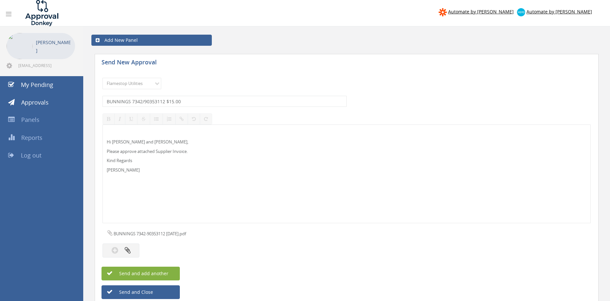
click at [173, 273] on button "Send and add another" at bounding box center [140, 273] width 78 height 14
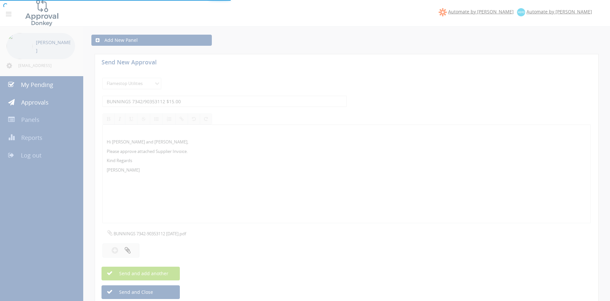
select select
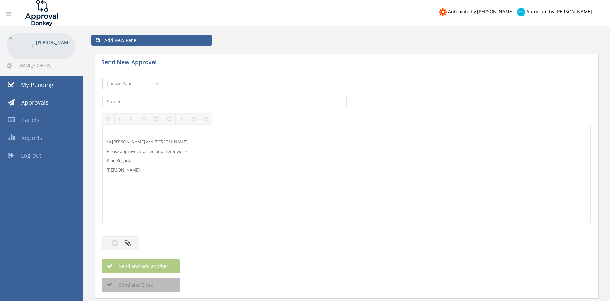
select select "9680"
click option "Alarm Suppliers - 2" at bounding box center [0, 0] width 0 height 0
drag, startPoint x: 167, startPoint y: 104, endPoint x: 259, endPoint y: 101, distance: 91.7
click at [168, 103] on input "text" at bounding box center [224, 101] width 244 height 11
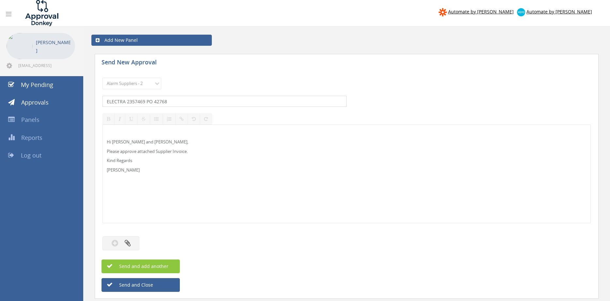
type input "ELECTRA 2357469 PO 42768"
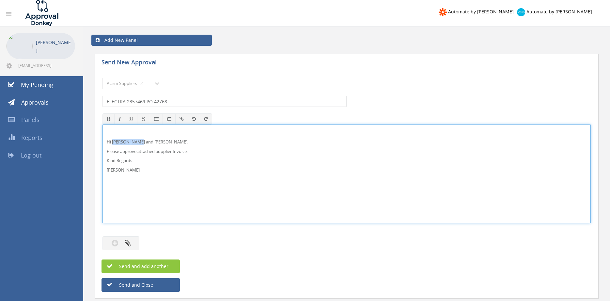
drag, startPoint x: 138, startPoint y: 142, endPoint x: 113, endPoint y: 140, distance: 25.2
click at [113, 140] on p "Hi [PERSON_NAME] and [PERSON_NAME]," at bounding box center [347, 142] width 480 height 6
drag, startPoint x: 136, startPoint y: 173, endPoint x: 97, endPoint y: 132, distance: 56.1
click at [102, 132] on div "Hi Rob, Please approve attached Supplier Invoice. Kind Regards Pam Walker" at bounding box center [346, 173] width 488 height 99
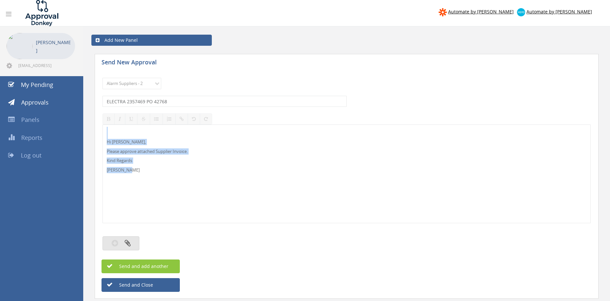
click at [133, 238] on button "button" at bounding box center [120, 243] width 37 height 14
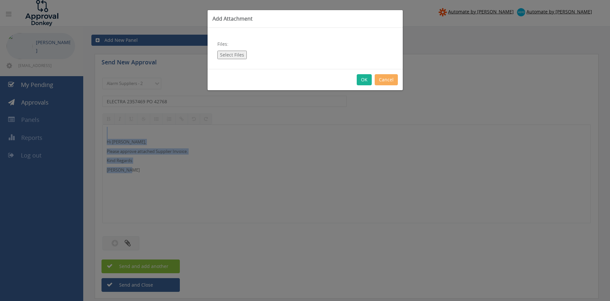
click at [239, 53] on button "Select Files" at bounding box center [231, 55] width 29 height 8
type input "C:\fakepath\ELECTRA 2357469 28.07.25 PO 42768.pdf"
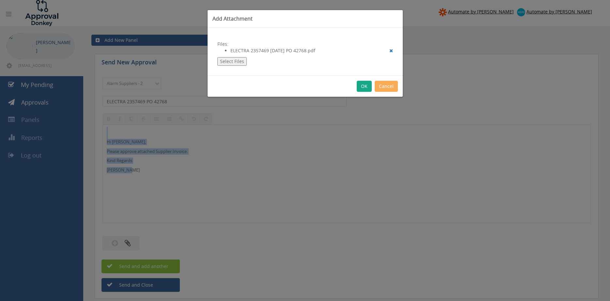
click at [363, 86] on button "OK" at bounding box center [364, 86] width 15 height 11
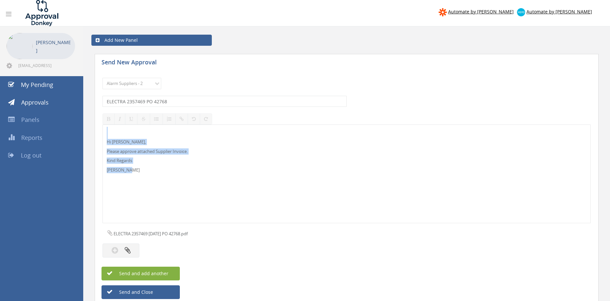
click at [167, 269] on button "Send and add another" at bounding box center [140, 273] width 78 height 14
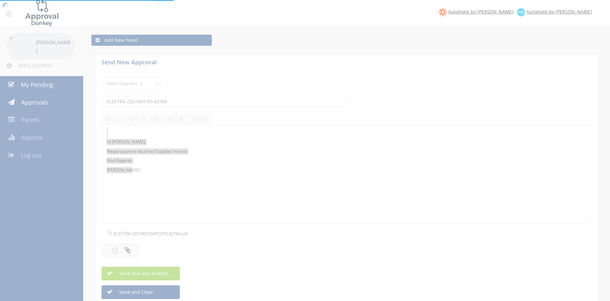
select select
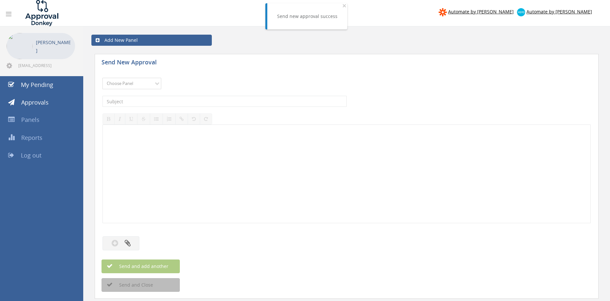
select select "9680"
click option "Alarm Suppliers - 2" at bounding box center [0, 0] width 0 height 0
click at [181, 104] on input "text" at bounding box center [224, 101] width 244 height 11
type input "ELECTRA 2359126 PO 42768"
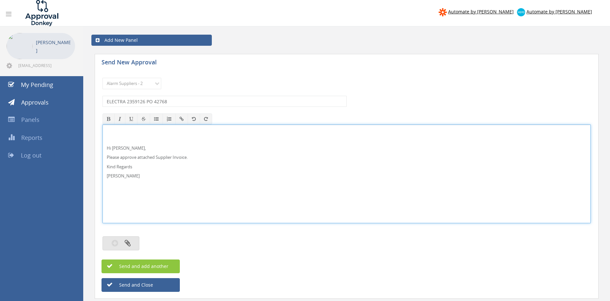
click at [132, 242] on button "button" at bounding box center [120, 243] width 37 height 14
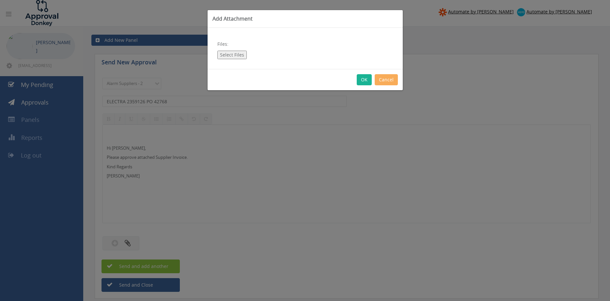
click at [237, 54] on button "Select Files" at bounding box center [231, 55] width 29 height 8
type input "C:\fakepath\ELECTRA 2359126 31.07.25 PO 42768.pdf"
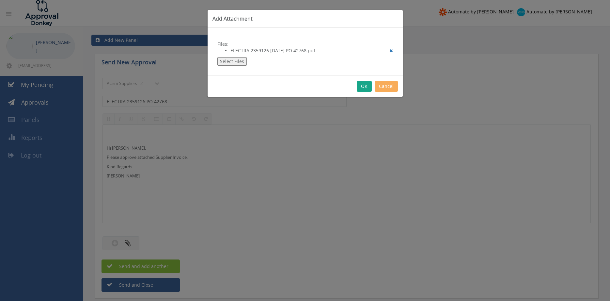
click at [361, 85] on button "OK" at bounding box center [364, 86] width 15 height 11
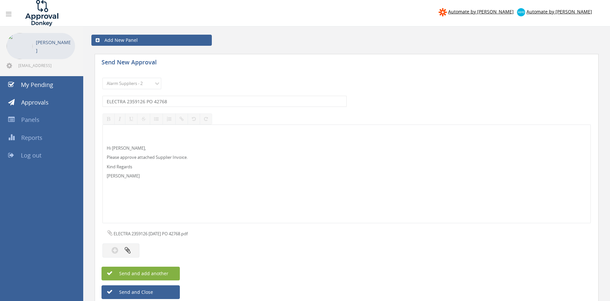
click at [175, 271] on button "Send and add another" at bounding box center [140, 273] width 78 height 14
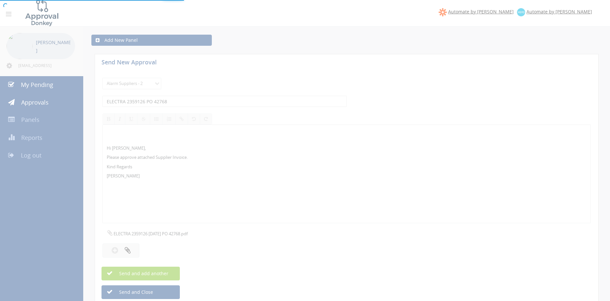
select select
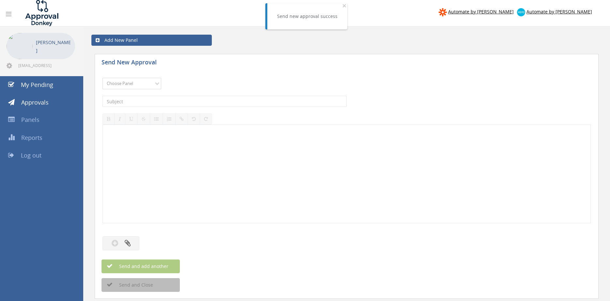
select select "9739"
click option "Credit Requests - 2" at bounding box center [0, 0] width 0 height 0
click at [180, 103] on input "text" at bounding box center [224, 101] width 244 height 11
type input "ELECTRA 2359262 PO 42853"
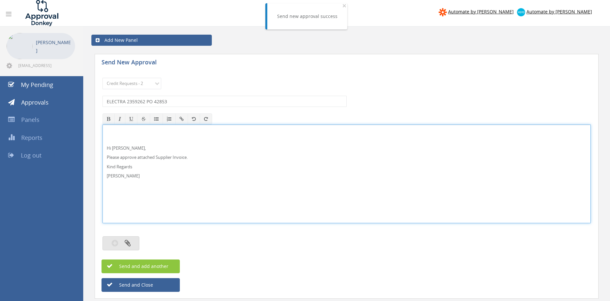
click at [125, 246] on icon "button" at bounding box center [128, 243] width 6 height 8
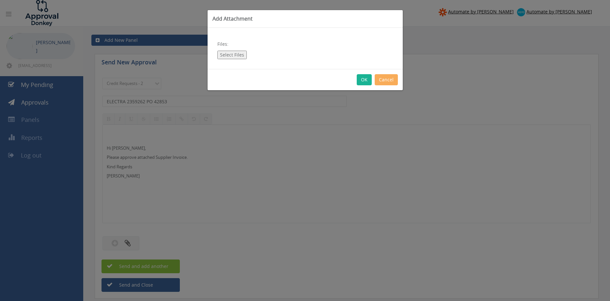
click at [242, 55] on button "Select Files" at bounding box center [231, 55] width 29 height 8
type input "C:\fakepath\ELECTRA 2359262 31.07.25 PO 42853.pdf"
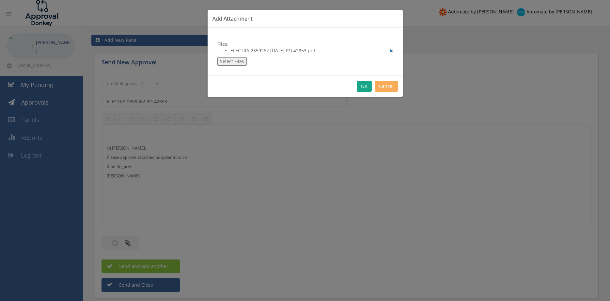
click at [364, 84] on button "OK" at bounding box center [364, 86] width 15 height 11
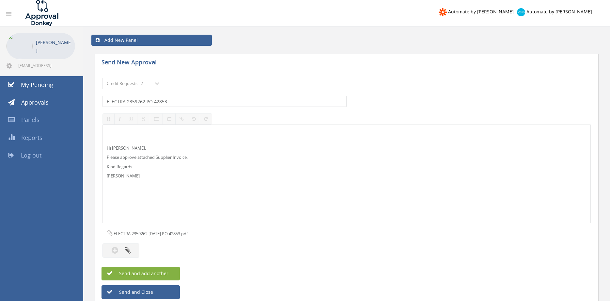
click at [164, 270] on button "Send and add another" at bounding box center [140, 273] width 78 height 14
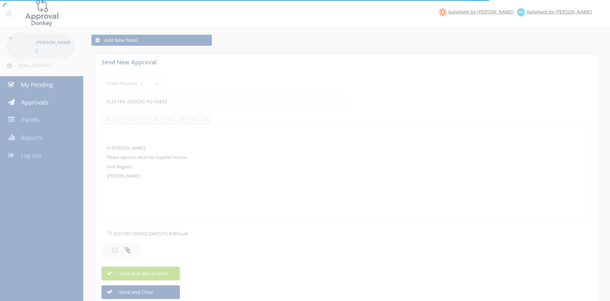
select select
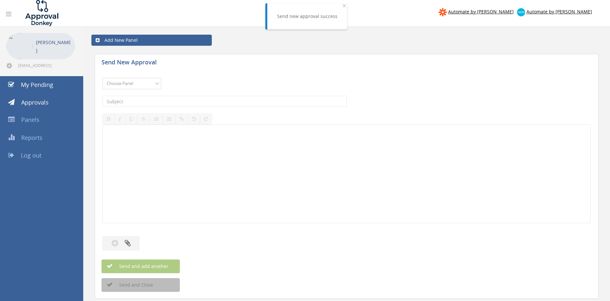
select select "9680"
click option "Alarm Suppliers - 2" at bounding box center [0, 0] width 0 height 0
click at [204, 103] on input "text" at bounding box center [224, 101] width 244 height 11
type input "OLYMPIC 118319 PO 42842"
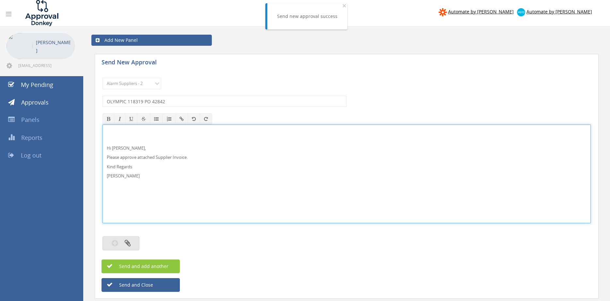
click at [132, 246] on button "button" at bounding box center [120, 243] width 37 height 14
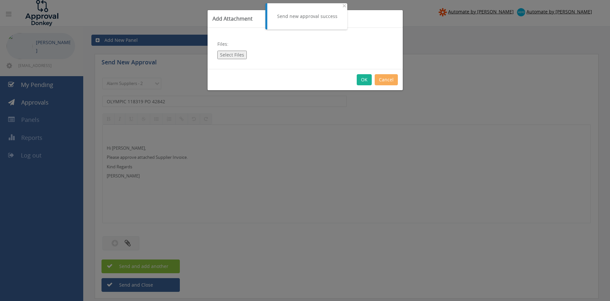
click at [229, 54] on button "Select Files" at bounding box center [231, 55] width 29 height 8
type input "C:\fakepath\OLYMPIC 118319 30.07.25 PO 42842.pdf"
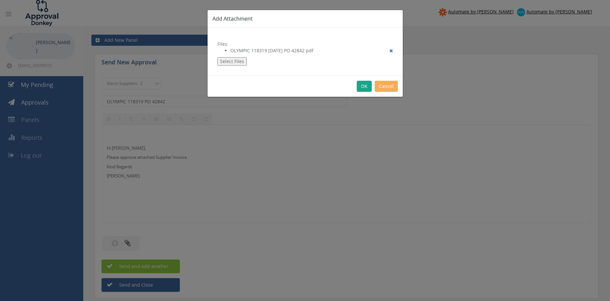
click at [365, 86] on button "OK" at bounding box center [364, 86] width 15 height 11
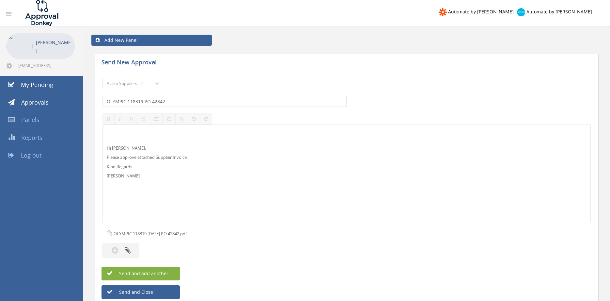
click at [164, 272] on span "Send and add another" at bounding box center [136, 273] width 63 height 6
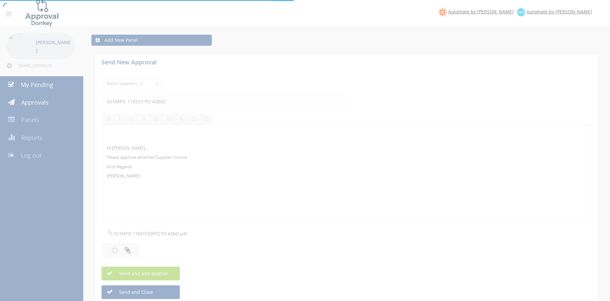
select select
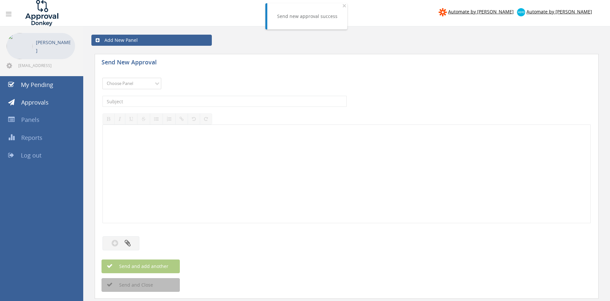
click at [102, 78] on select "Choose Panel Alarm Credits RG - 3 NZ Utilities Cable and SAI Global NZ Alarms-1…" at bounding box center [131, 83] width 59 height 11
select select "9680"
click option "Alarm Suppliers - 2" at bounding box center [0, 0] width 0 height 0
click at [181, 102] on input "text" at bounding box center [224, 101] width 244 height 11
type input "RAPID BRACKET INV-0235 PO 43048"
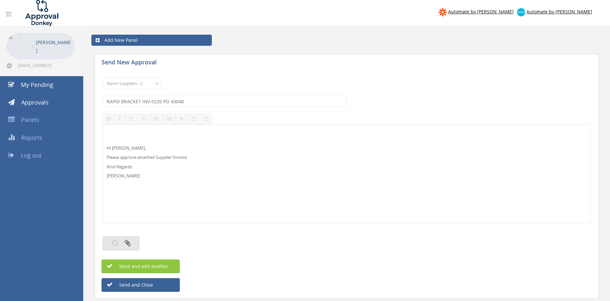
click at [131, 242] on button "button" at bounding box center [120, 243] width 37 height 14
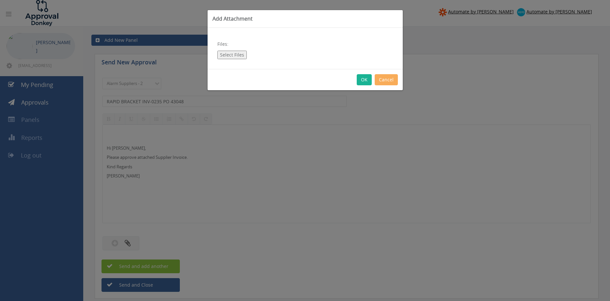
click at [239, 54] on button "Select Files" at bounding box center [231, 55] width 29 height 8
type input "C:\fakepath\RAPID BRACKET INV-0235 19.08.25 PO 43048.pdf"
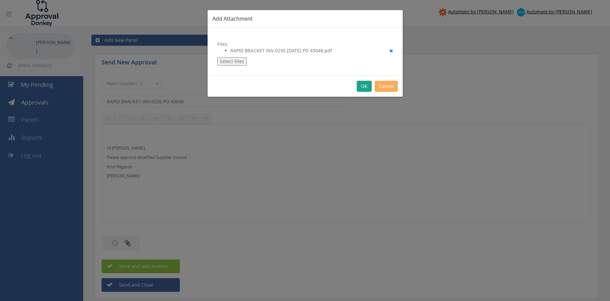
click at [360, 86] on button "OK" at bounding box center [364, 86] width 15 height 11
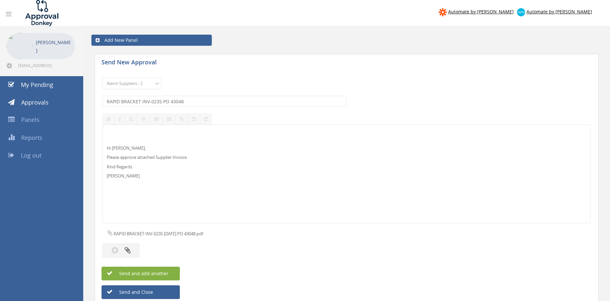
click at [164, 273] on span "Send and add another" at bounding box center [136, 273] width 63 height 6
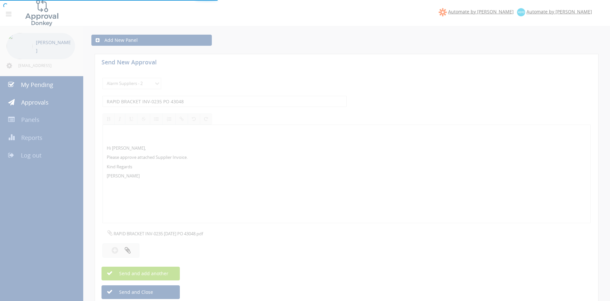
select select
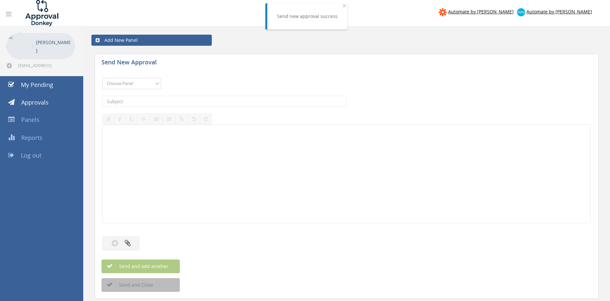
select select "9680"
click option "Alarm Suppliers - 2" at bounding box center [0, 0] width 0 height 0
click at [172, 102] on input "text" at bounding box center [224, 101] width 244 height 11
type input "TYCO 1877933 PO 42568"
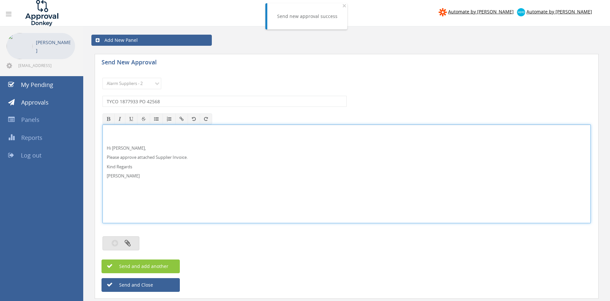
click at [123, 242] on button "button" at bounding box center [120, 243] width 37 height 14
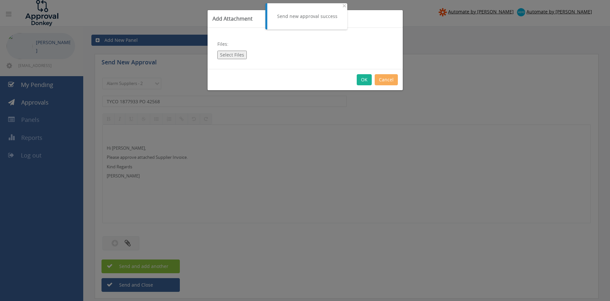
click at [233, 54] on button "Select Files" at bounding box center [231, 55] width 29 height 8
type input "C:\fakepath\TYCO 1877933 07.07.25 PO 42568.pdf"
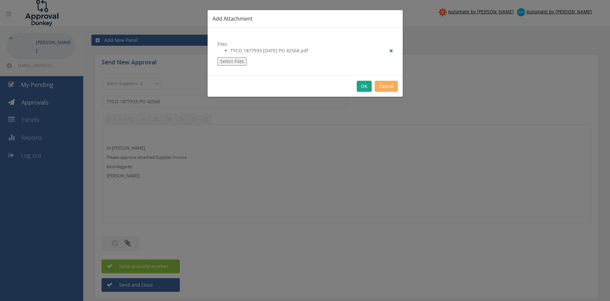
click at [365, 85] on button "OK" at bounding box center [364, 86] width 15 height 11
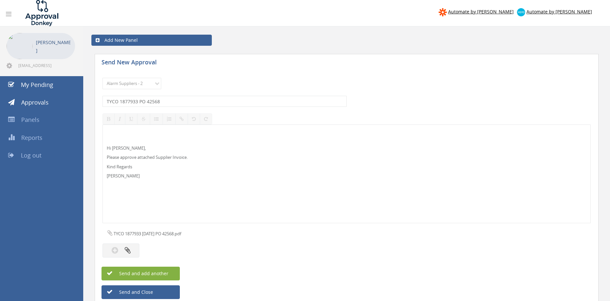
click at [173, 270] on button "Send and add another" at bounding box center [140, 273] width 78 height 14
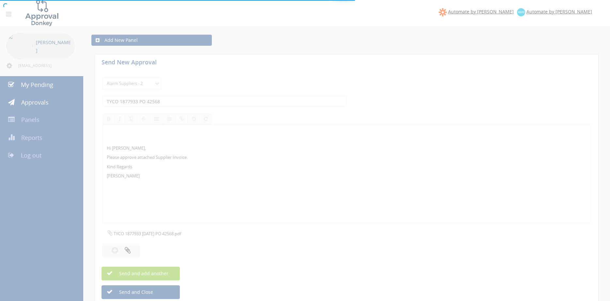
select select
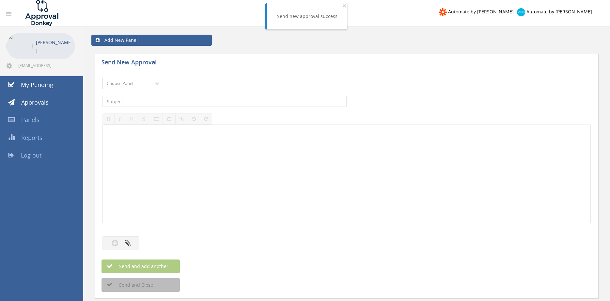
select select "9680"
click option "Alarm Suppliers - 2" at bounding box center [0, 0] width 0 height 0
click at [179, 102] on input "text" at bounding box center [224, 101] width 244 height 11
type input "TYCO 1877933A PO 42568"
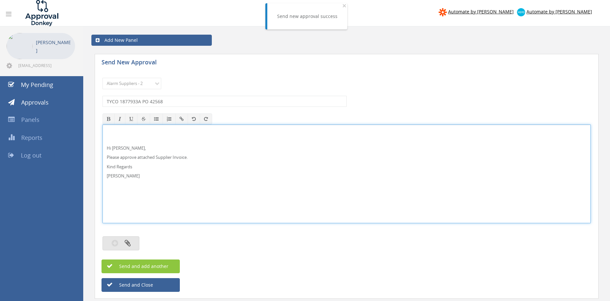
click at [129, 241] on icon "button" at bounding box center [128, 243] width 6 height 8
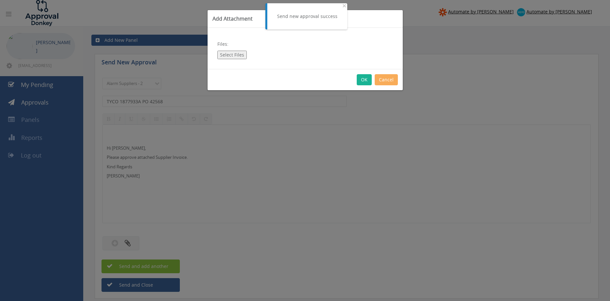
click at [227, 51] on button "Select Files" at bounding box center [231, 55] width 29 height 8
type input "C:\fakepath\TYCO 1877933A 30.07.25 PO 42568.pdf"
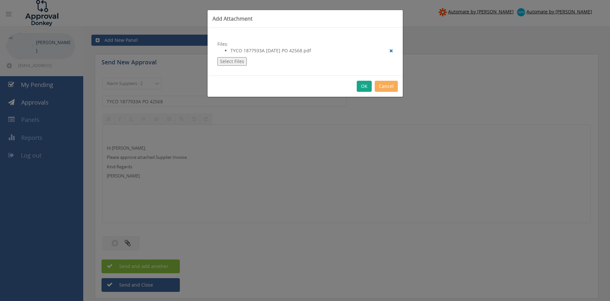
click at [365, 87] on button "OK" at bounding box center [364, 86] width 15 height 11
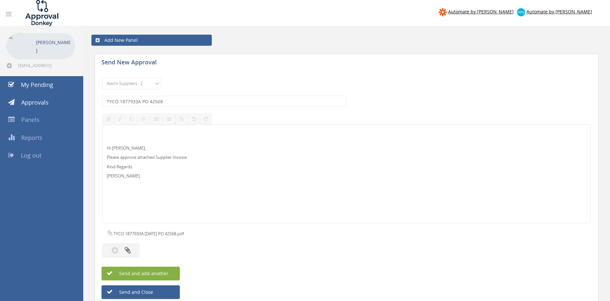
click at [159, 270] on span "Send and add another" at bounding box center [136, 273] width 63 height 6
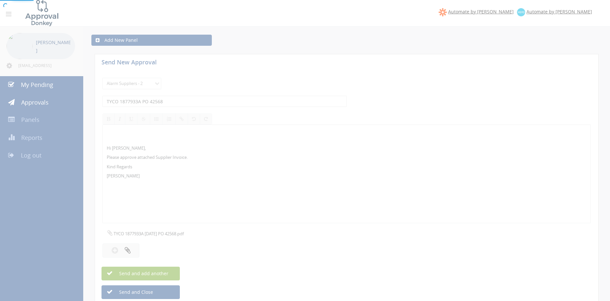
select select
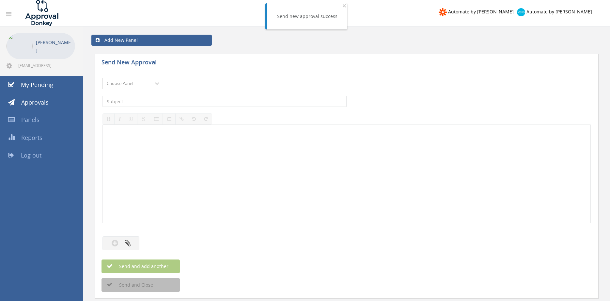
select select "9680"
click option "Alarm Suppliers - 2" at bounding box center [0, 0] width 0 height 0
click at [167, 100] on input "text" at bounding box center [224, 101] width 244 height 11
type input "TYCO 1878828 PO 42789"
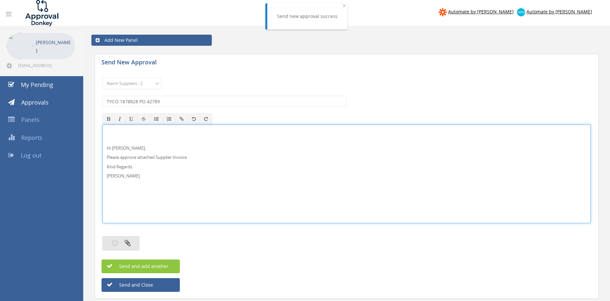
click at [127, 240] on icon "button" at bounding box center [128, 243] width 6 height 8
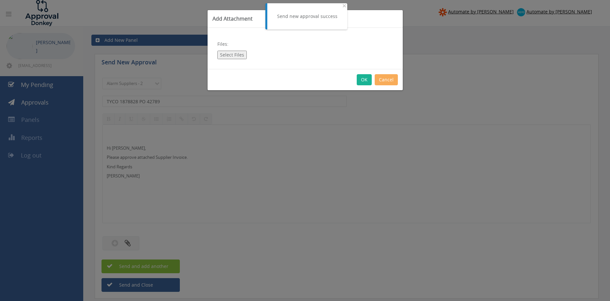
click at [238, 55] on button "Select Files" at bounding box center [231, 55] width 29 height 8
type input "C:\fakepath\TYCO 1878828 24.07.25 PO 42789.pdf"
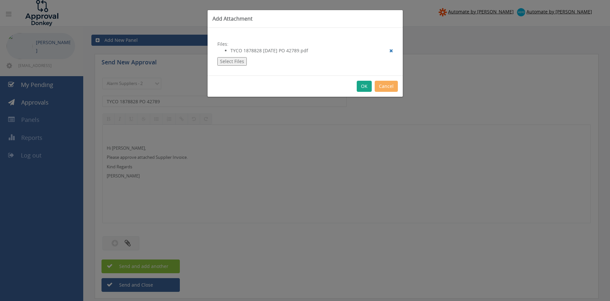
click at [366, 88] on button "OK" at bounding box center [364, 86] width 15 height 11
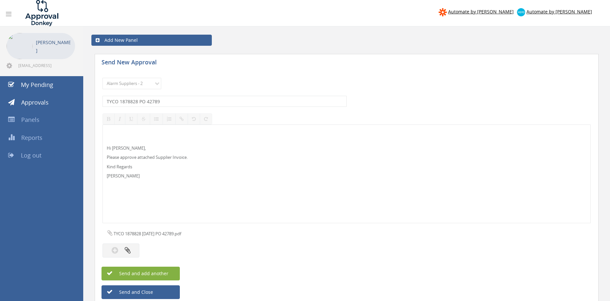
click at [163, 274] on span "Send and add another" at bounding box center [136, 273] width 63 height 6
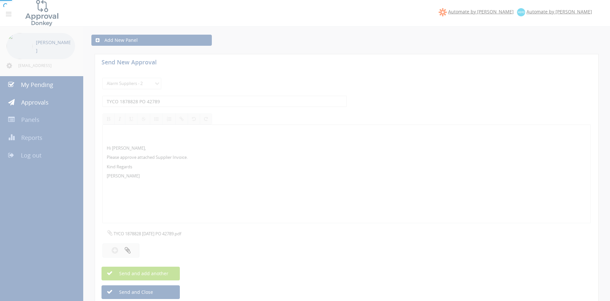
select select
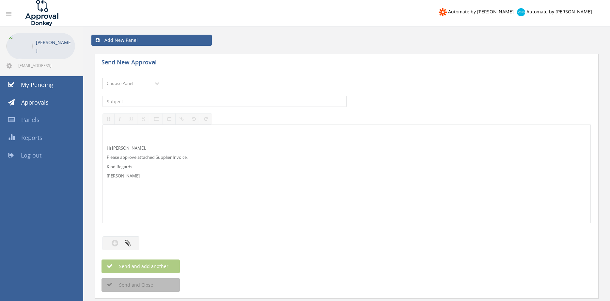
select select "9741"
click option "NZ Payables - 2" at bounding box center [0, 0] width 0 height 0
click at [171, 99] on input "text" at bounding box center [224, 101] width 244 height 11
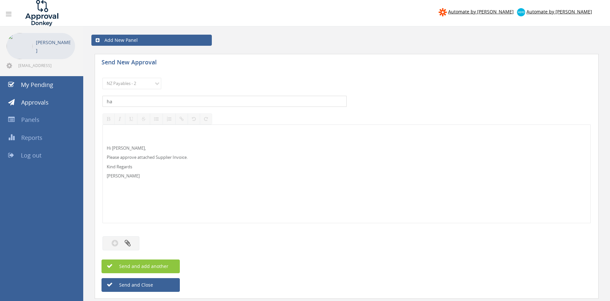
type input "h"
type input "HARDIE FASTENERS 317214/1 $58.65"
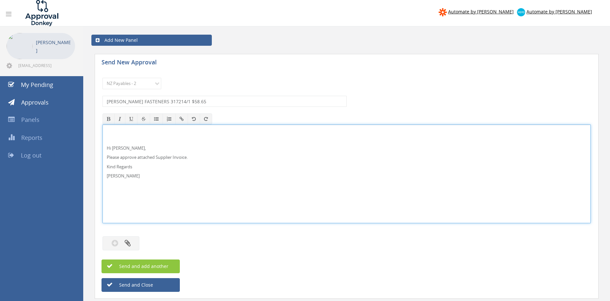
drag, startPoint x: 118, startPoint y: 148, endPoint x: 130, endPoint y: 143, distance: 13.4
click at [118, 148] on p "Hi Rob," at bounding box center [347, 148] width 480 height 6
drag, startPoint x: 123, startPoint y: 177, endPoint x: 113, endPoint y: 146, distance: 33.2
click at [102, 145] on div "Hi Maddie and Ben, Please approve attached Supplier Invoice. Kind Regards Pam W…" at bounding box center [346, 173] width 488 height 99
copy div "Hi Maddie and Ben, Please approve attached Supplier Invoice. Kind Regards"
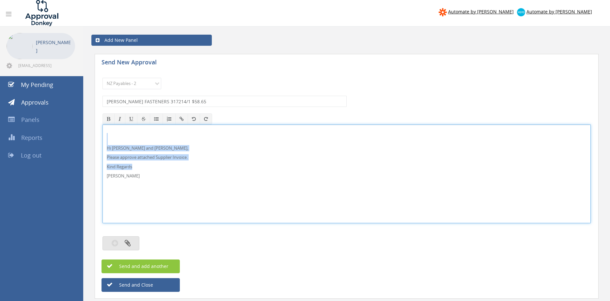
click at [130, 239] on button "button" at bounding box center [120, 243] width 37 height 14
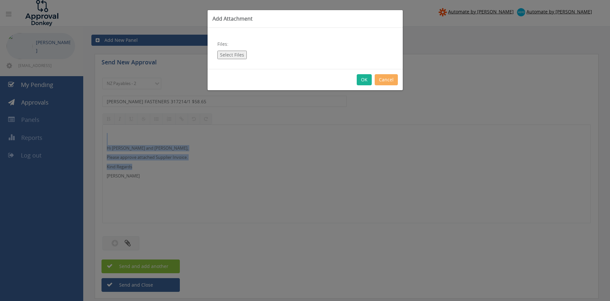
click at [235, 57] on button "Select Files" at bounding box center [231, 55] width 29 height 8
type input "C:\fakepath\HARDIE FASTENERS 317214_1 15.08.25 PO 4343.pdf"
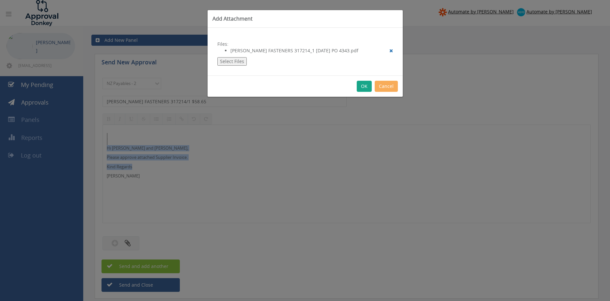
click at [364, 83] on button "OK" at bounding box center [364, 86] width 15 height 11
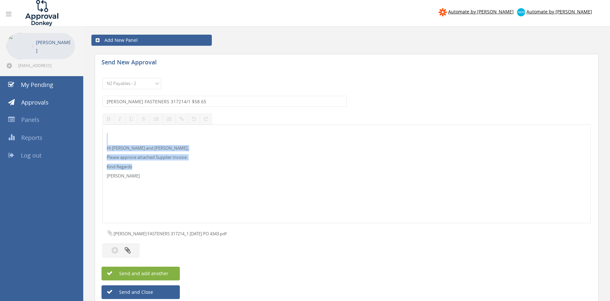
click at [164, 271] on span "Send and add another" at bounding box center [136, 273] width 63 height 6
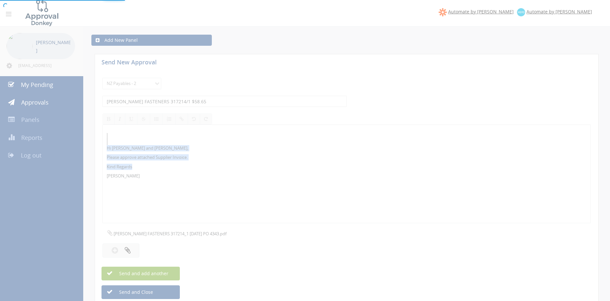
select select
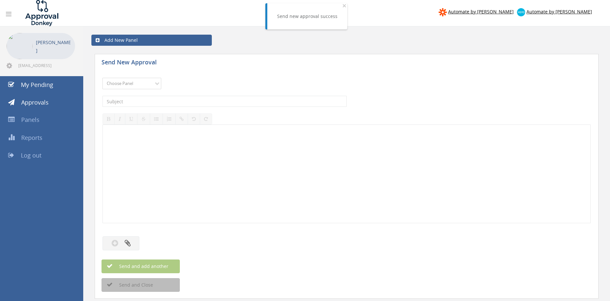
click at [102, 78] on select "Choose Panel Alarm Credits RG - 3 NZ Utilities Cable and SAI Global NZ Alarms-1…" at bounding box center [131, 83] width 59 height 11
select select "9741"
click option "NZ Payables - 2" at bounding box center [0, 0] width 0 height 0
click at [187, 100] on input "text" at bounding box center [224, 101] width 244 height 11
type input "HAWK ELLERGY B00035249 $11,236.03"
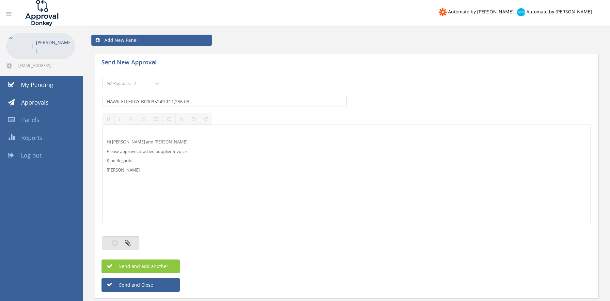
click at [135, 241] on button "button" at bounding box center [120, 243] width 37 height 14
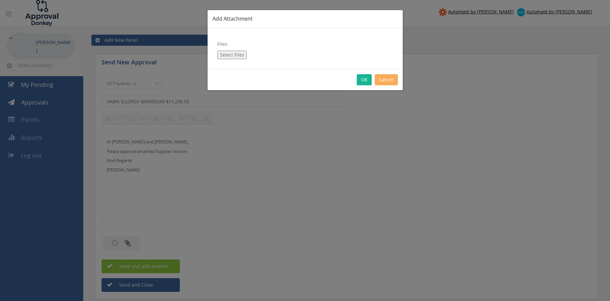
click at [234, 56] on button "Select Files" at bounding box center [231, 55] width 29 height 8
type input "C:\fakepath\HAWK ELLERY - B00035249 - VIKSALAKL (13-Aug-25).pdf"
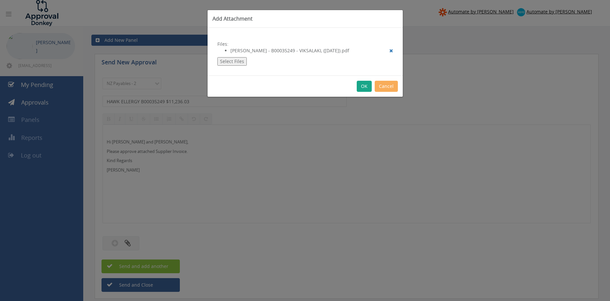
click at [363, 87] on button "OK" at bounding box center [364, 86] width 15 height 11
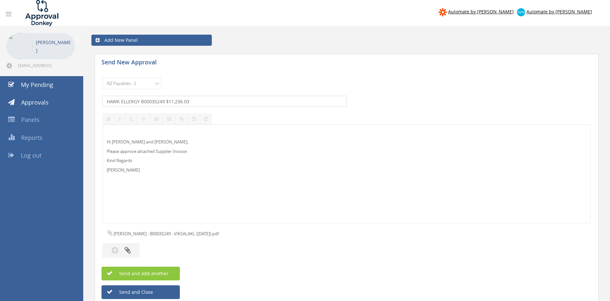
drag, startPoint x: 133, startPoint y: 100, endPoint x: 186, endPoint y: 99, distance: 53.2
click at [134, 100] on input "HAWK ELLERGY B00035249 $11,236.03" at bounding box center [224, 101] width 244 height 11
type input "HAWK ELLERY B00035249 $11,236.03"
click at [155, 271] on span "Send and add another" at bounding box center [136, 273] width 63 height 6
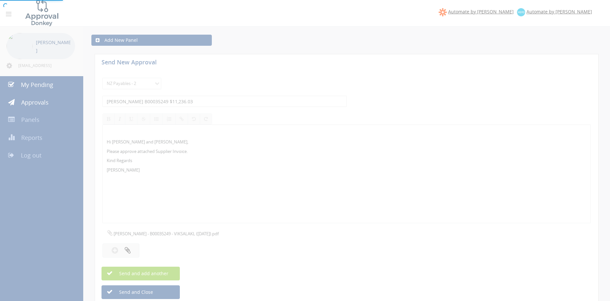
select select
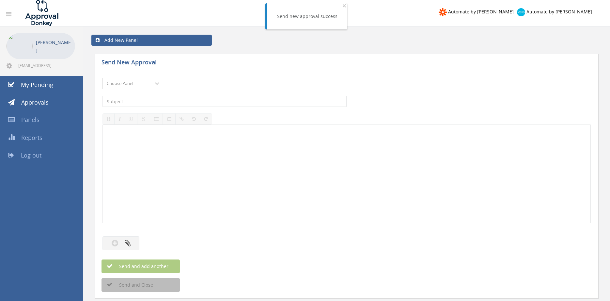
click at [102, 78] on select "Choose Panel Alarm Credits RG - 3 NZ Utilities Cable and SAI Global NZ Alarms-1…" at bounding box center [131, 83] width 59 height 11
select select "9741"
click option "NZ Payables - 2" at bounding box center [0, 0] width 0 height 0
click at [174, 99] on input "text" at bounding box center [224, 101] width 244 height 11
type input "HAWK ELLERY B00035290 $2,738.05"
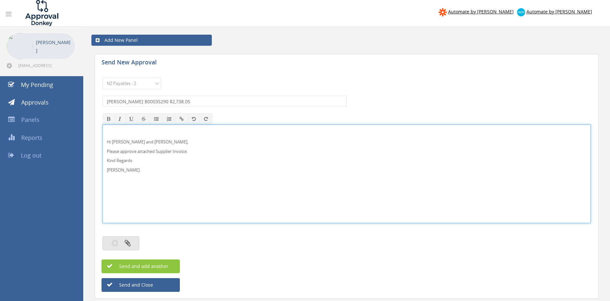
click at [131, 241] on button "button" at bounding box center [120, 243] width 37 height 14
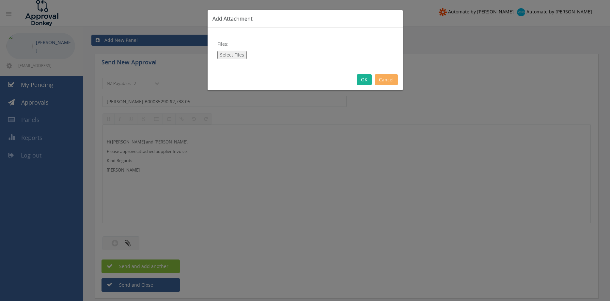
click at [233, 55] on button "Select Files" at bounding box center [231, 55] width 29 height 8
type input "C:\fakepath\HAWK ELLERY - B00035290 - VIKSALAKL (19-Aug-25).pdf"
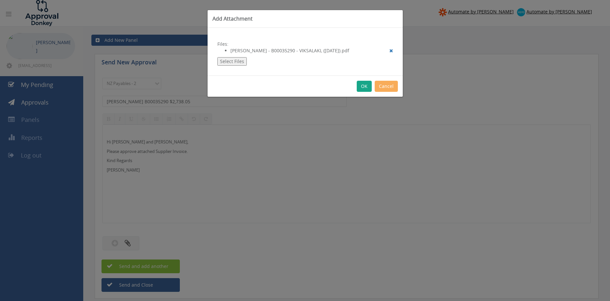
click at [367, 84] on button "OK" at bounding box center [364, 86] width 15 height 11
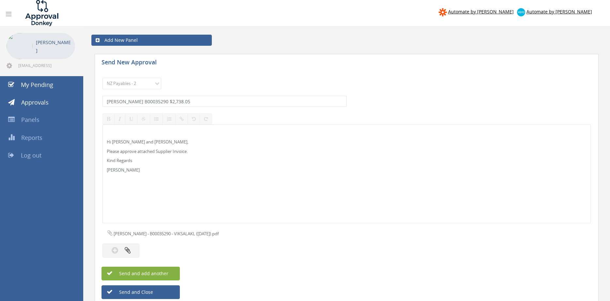
click at [175, 270] on button "Send and add another" at bounding box center [140, 273] width 78 height 14
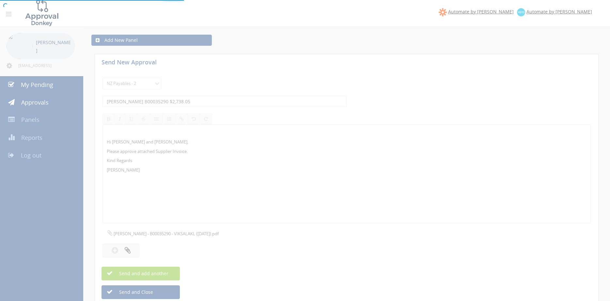
select select
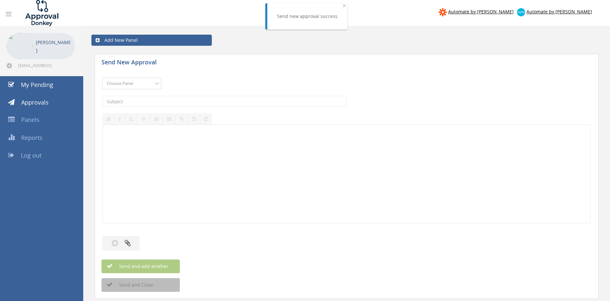
click at [102, 78] on select "Choose Panel Alarm Credits RG - 3 NZ Utilities Cable and SAI Global NZ Alarms-1…" at bounding box center [131, 83] width 59 height 11
click option "Credit Requests - 2" at bounding box center [0, 0] width 0 height 0
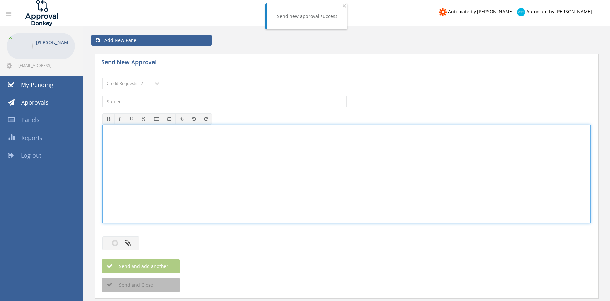
click at [128, 185] on div at bounding box center [346, 174] width 487 height 98
click at [102, 78] on select "Choose Panel Alarm Credits RG - 3 NZ Utilities Cable and SAI Global NZ Alarms-1…" at bounding box center [131, 83] width 59 height 11
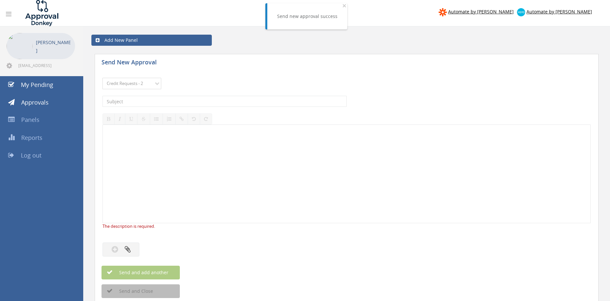
select select "9741"
click option "NZ Payables - 2" at bounding box center [0, 0] width 0 height 0
click at [169, 100] on input "text" at bounding box center [224, 101] width 244 height 11
type input "HYDROFLOW 2158418 $1,292.73"
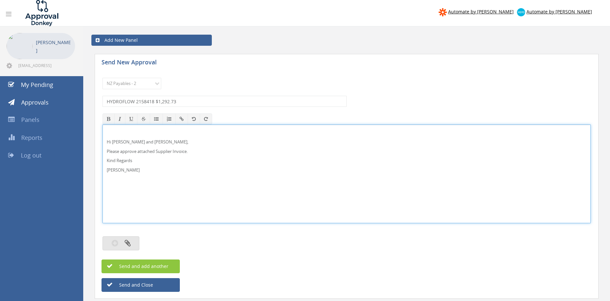
click at [133, 240] on button "button" at bounding box center [120, 243] width 37 height 14
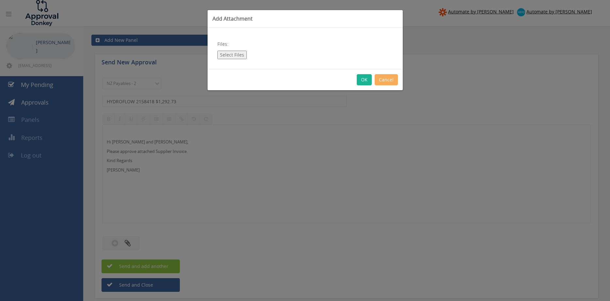
click at [236, 53] on button "Select Files" at bounding box center [231, 55] width 29 height 8
type input "C:\fakepath\HYDROFLOW 2158418 12.08.25 PO 4335.pdf"
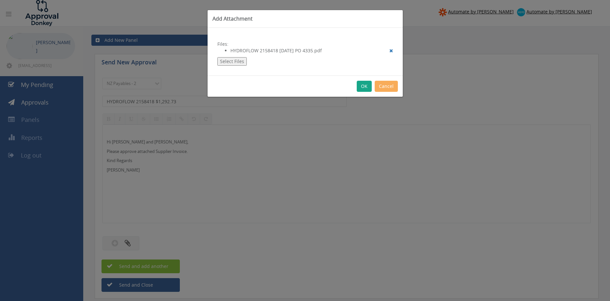
click at [362, 87] on button "OK" at bounding box center [364, 86] width 15 height 11
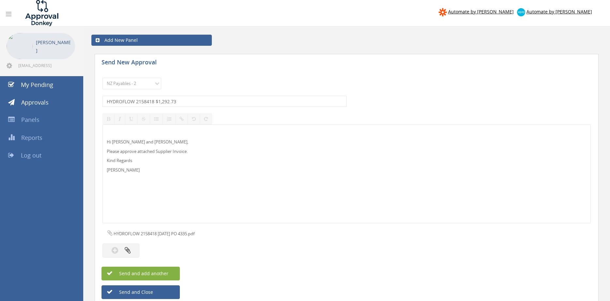
click at [175, 271] on button "Send and add another" at bounding box center [140, 273] width 78 height 14
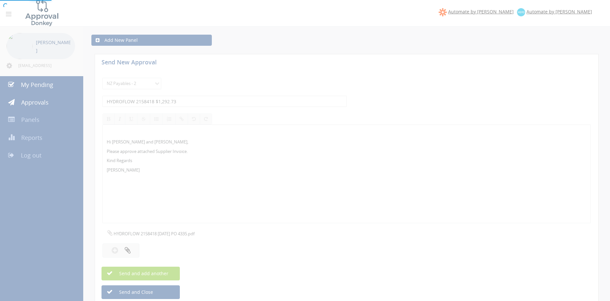
select select
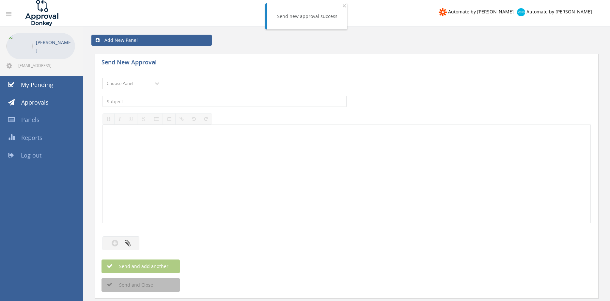
click at [102, 78] on select "Choose Panel Alarm Credits RG - 3 NZ Utilities Cable and SAI Global NZ Alarms-1…" at bounding box center [131, 83] width 59 height 11
select select "9741"
click option "NZ Payables - 2" at bounding box center [0, 0] width 0 height 0
click at [174, 102] on input "text" at bounding box center [224, 101] width 244 height 11
type input "JARVIS INV I30715 $437.00"
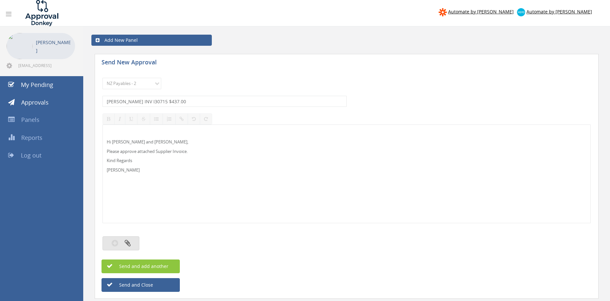
click at [131, 243] on button "button" at bounding box center [120, 243] width 37 height 14
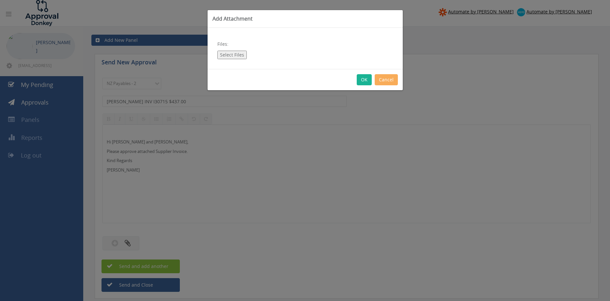
click at [231, 54] on button "Select Files" at bounding box center [231, 55] width 29 height 8
type input "C:\fakepath\JARVIS INV I30715 15.08.25 PO 4342.pdf"
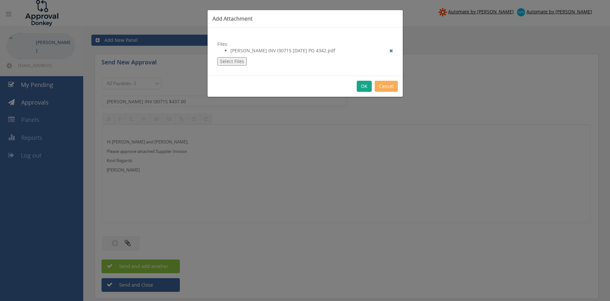
click at [364, 89] on button "OK" at bounding box center [364, 86] width 15 height 11
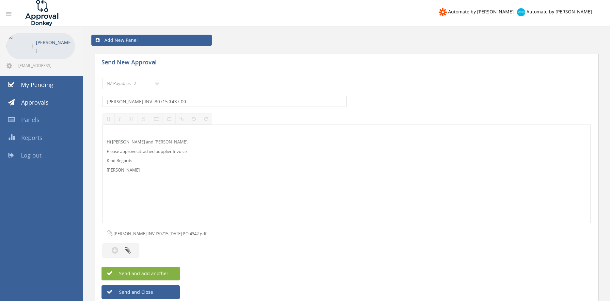
click at [173, 270] on button "Send and add another" at bounding box center [140, 273] width 78 height 14
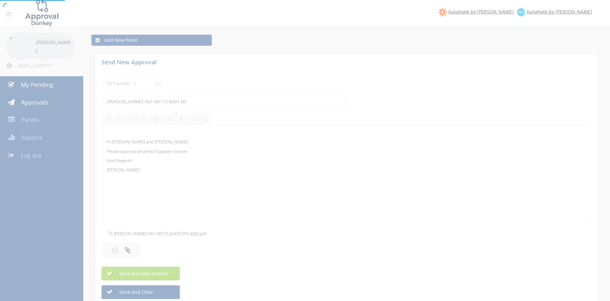
select select
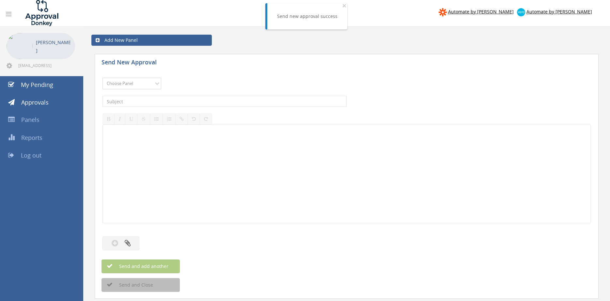
click at [102, 78] on select "Choose Panel Alarm Credits RG - 3 NZ Utilities Cable and SAI Global NZ Alarms-1…" at bounding box center [131, 83] width 59 height 11
select select "9741"
click option "NZ Payables - 2" at bounding box center [0, 0] width 0 height 0
click at [188, 101] on input "text" at bounding box center [224, 101] width 244 height 11
type input "JJ FRASER INV 93040 $117.30"
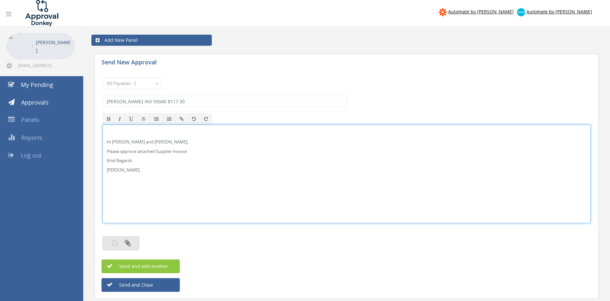
click at [131, 240] on button "button" at bounding box center [120, 243] width 37 height 14
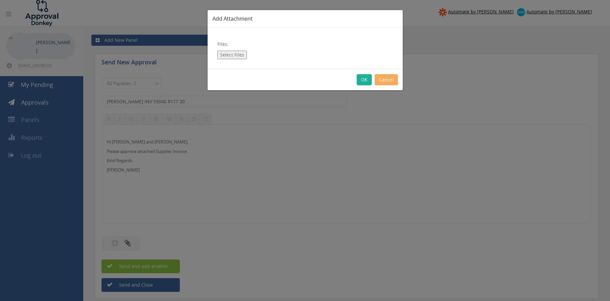
click at [235, 55] on button "Select Files" at bounding box center [231, 55] width 29 height 8
type input "C:\fakepath\JJ FRASER 93040 12.08.25 PO 4327.pdf"
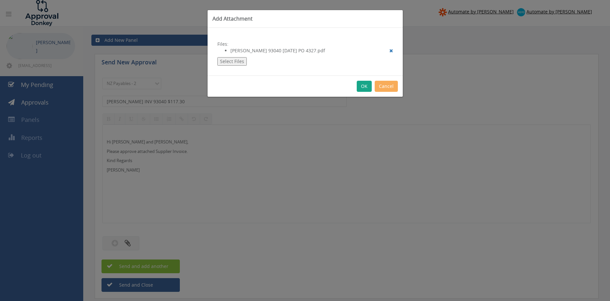
click at [363, 85] on button "OK" at bounding box center [364, 86] width 15 height 11
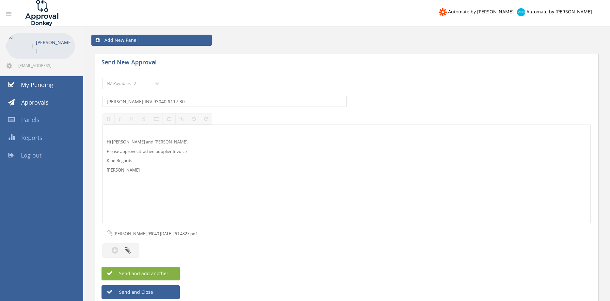
click at [176, 270] on button "Send and add another" at bounding box center [140, 273] width 78 height 14
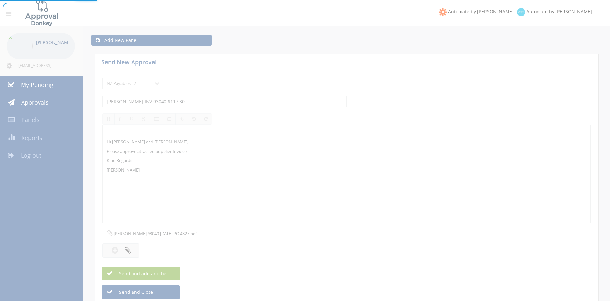
select select
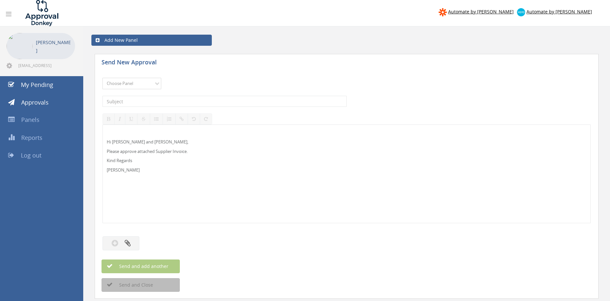
select select "11503"
click option "NZ Alarms-1" at bounding box center [0, 0] width 0 height 0
click at [143, 102] on input "text" at bounding box center [224, 101] width 244 height 11
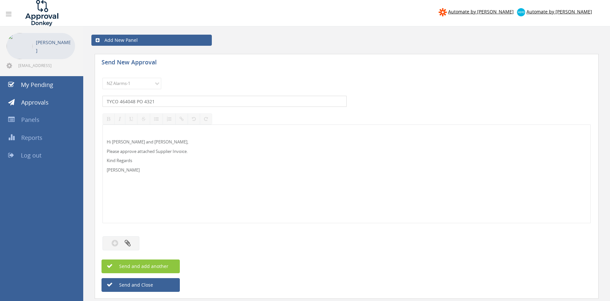
type input "TYCO 464048 PO 4321"
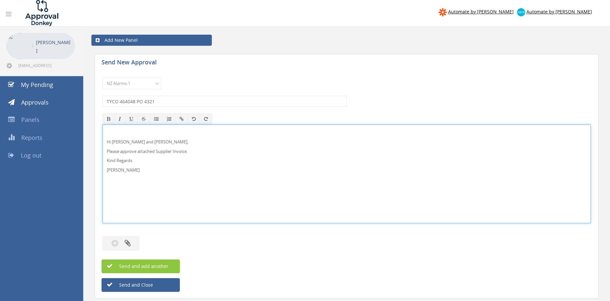
click at [114, 142] on p "Hi Maddie and Ben," at bounding box center [347, 142] width 480 height 6
drag, startPoint x: 139, startPoint y: 173, endPoint x: 117, endPoint y: 146, distance: 35.5
click at [102, 135] on div "Hi Rob, Please approve attached Supplier Invoice. Kind Regards Pam Walker" at bounding box center [346, 173] width 488 height 99
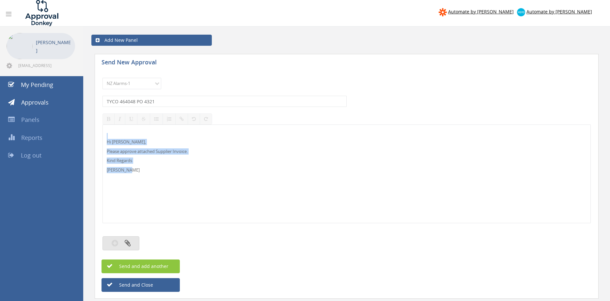
click at [128, 240] on icon "button" at bounding box center [128, 243] width 6 height 8
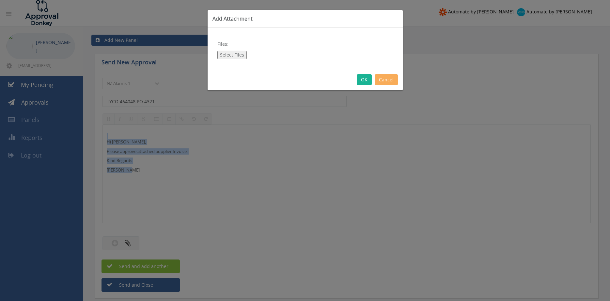
click at [239, 53] on button "Select Files" at bounding box center [231, 55] width 29 height 8
type input "C:\fakepath\TYCO Inv464048 11.08.25 PO 4321.pdf"
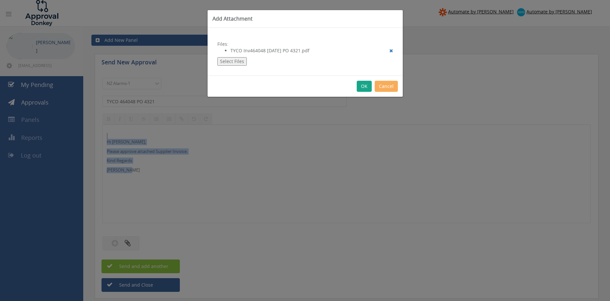
click at [364, 88] on button "OK" at bounding box center [364, 86] width 15 height 11
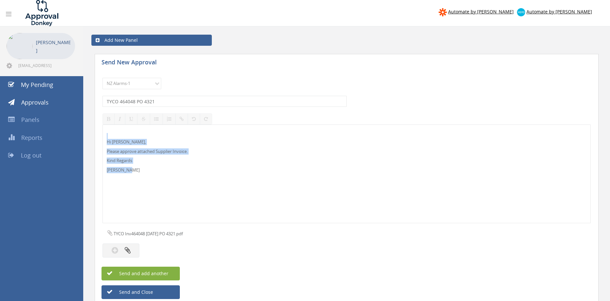
click at [171, 271] on button "Send and add another" at bounding box center [140, 273] width 78 height 14
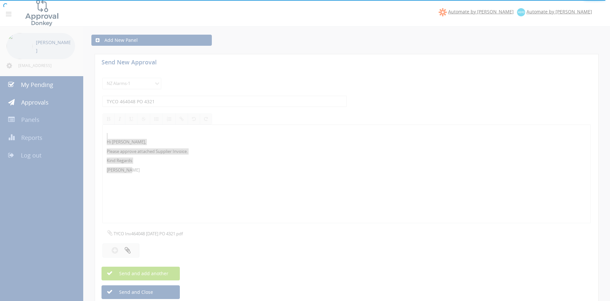
select select
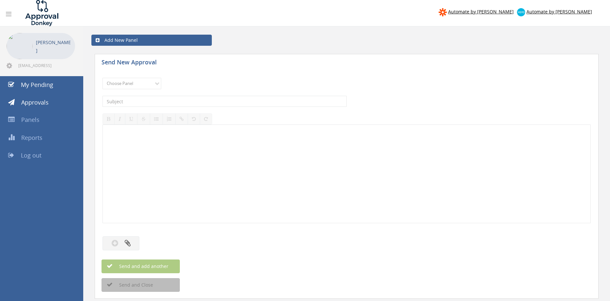
click at [155, 159] on div at bounding box center [346, 174] width 487 height 98
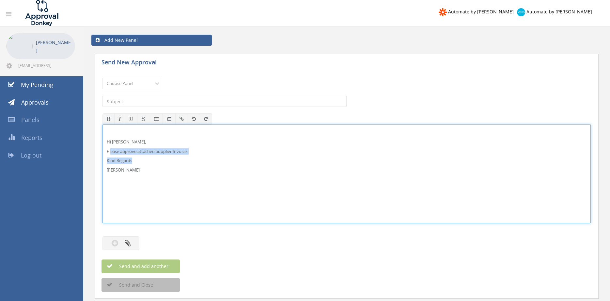
drag, startPoint x: 141, startPoint y: 175, endPoint x: 111, endPoint y: 144, distance: 42.5
click at [111, 148] on div "Hi Rob, Please approve attached Supplier Invoice. Kind Regards Pam Walker" at bounding box center [346, 174] width 487 height 98
drag, startPoint x: 106, startPoint y: 136, endPoint x: 125, endPoint y: 170, distance: 39.3
click at [146, 184] on div "Hi Rob, Please approve attached Supplier Invoice. Kind Regards Pam Walker" at bounding box center [346, 174] width 487 height 98
copy div "Hi Rob, Please approve attached Supplier Invoice. Kind Regards Pam Walker"
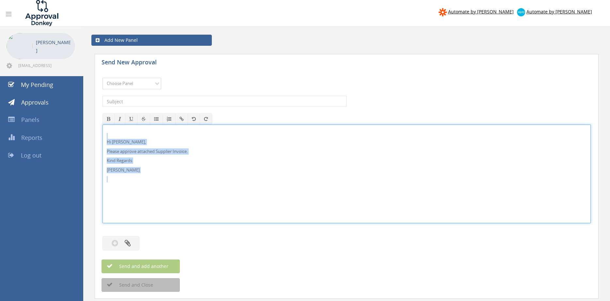
click at [102, 78] on select "Choose Panel Alarm Credits RG - 3 NZ Utilities Cable and SAI Global NZ Alarms-1…" at bounding box center [131, 83] width 59 height 11
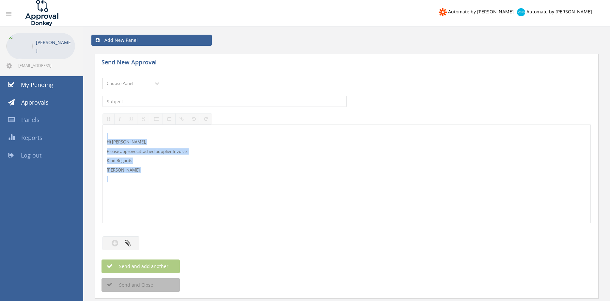
select select "9680"
click option "Alarm Suppliers - 2" at bounding box center [0, 0] width 0 height 0
drag, startPoint x: 181, startPoint y: 101, endPoint x: 185, endPoint y: 99, distance: 4.5
click at [181, 101] on input "text" at bounding box center [224, 101] width 244 height 11
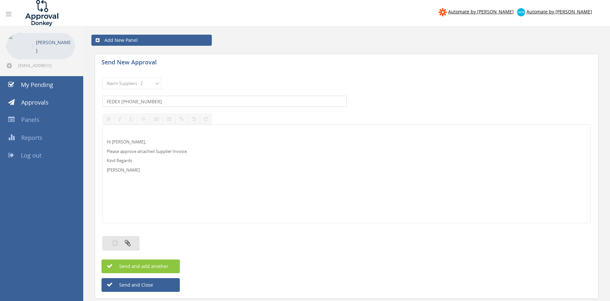
type input "FEDEX 3-065-33894"
click at [123, 243] on button "button" at bounding box center [120, 243] width 37 height 14
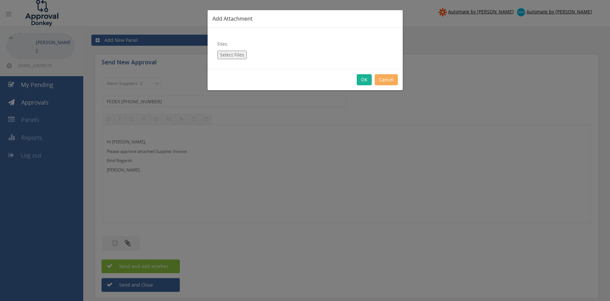
click at [233, 54] on button "Select Files" at bounding box center [231, 55] width 29 height 8
type input "C:\fakepath\FEDEX 3-065-33894 06.08.25.pdf"
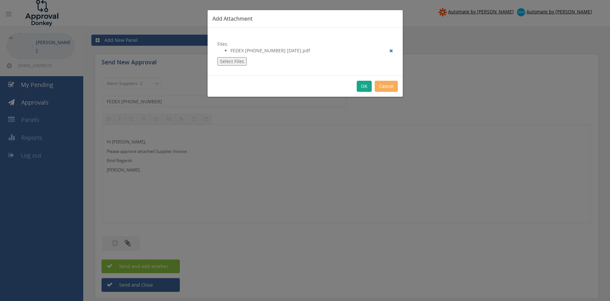
click at [362, 88] on button "OK" at bounding box center [364, 86] width 15 height 11
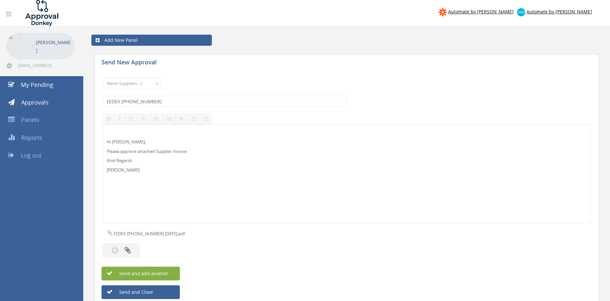
click at [168, 270] on button "Send and add another" at bounding box center [140, 273] width 78 height 14
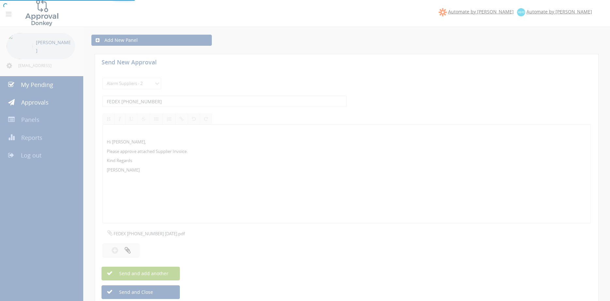
select select
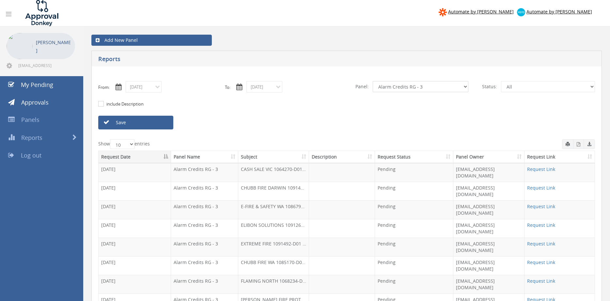
click at [373, 81] on select "All Alarm Credits RG - 3 NZ Utilities Cable and SAI Global NZ Alarms-1 NZ FX Pa…" at bounding box center [421, 86] width 96 height 11
click option "Suppliers" at bounding box center [0, 0] width 0 height 0
click at [143, 124] on link "Save" at bounding box center [135, 123] width 75 height 14
click at [542, 240] on link "Request Link" at bounding box center [541, 243] width 28 height 6
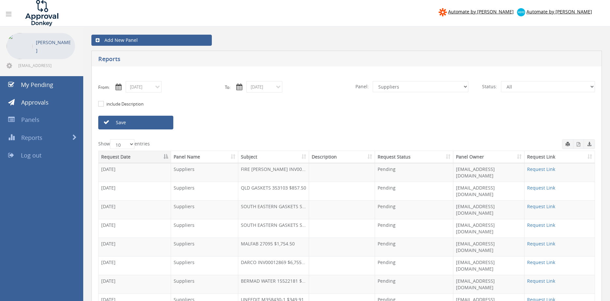
click at [269, 88] on input "08/19/2025" at bounding box center [264, 86] width 36 height 11
click at [277, 145] on span "19" at bounding box center [277, 142] width 11 height 8
click at [541, 296] on link "Request Link" at bounding box center [541, 299] width 28 height 6
click at [373, 81] on select "All Alarm Credits RG - 3 NZ Utilities Cable and SAI Global NZ Alarms-1 NZ FX Pa…" at bounding box center [421, 86] width 96 height 11
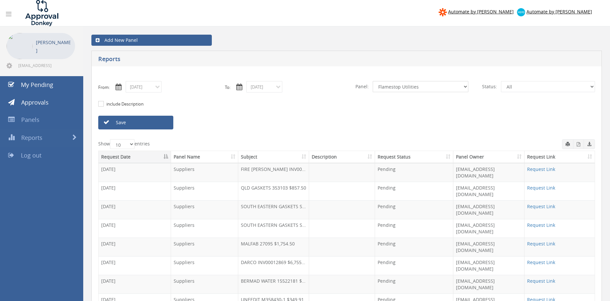
click option "Flamestop Utilities" at bounding box center [0, 0] width 0 height 0
click at [148, 121] on link "Save" at bounding box center [135, 123] width 75 height 14
click at [373, 81] on select "All Alarm Credits RG - 3 NZ Utilities Cable and SAI Global NZ Alarms-1 NZ FX Pa…" at bounding box center [421, 86] width 96 height 11
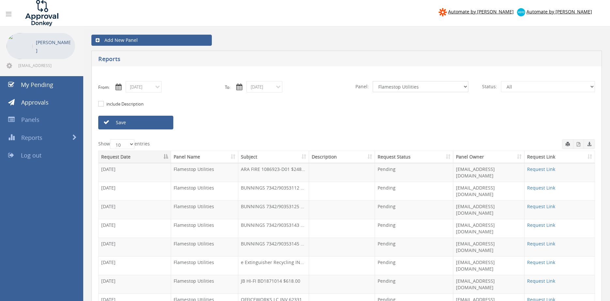
select select "number:13144"
click option "Alarm Credits RG - 3" at bounding box center [0, 0] width 0 height 0
click at [158, 122] on link "Save" at bounding box center [135, 123] width 75 height 14
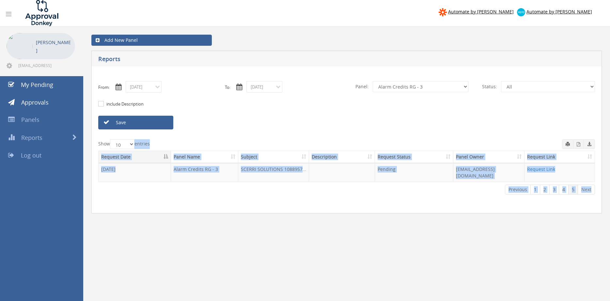
click at [587, 293] on div "Add New Panel Reports From: 08/01/2025 To: 08/19/2025 Panel: All All" at bounding box center [346, 222] width 527 height 392
click at [400, 214] on div "Add New Panel Reports From: 08/01/2025 To: 08/19/2025 Panel: All NZ Utilities" at bounding box center [346, 130] width 517 height 208
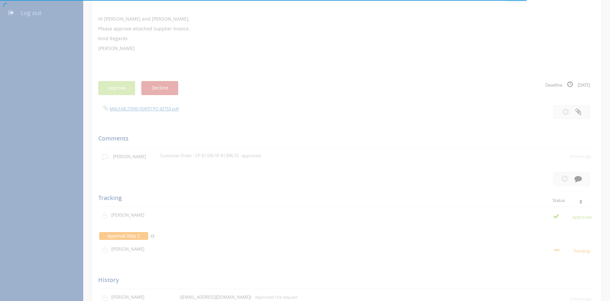
scroll to position [144, 0]
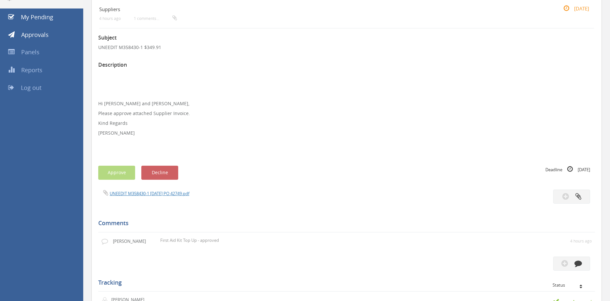
scroll to position [33, 0]
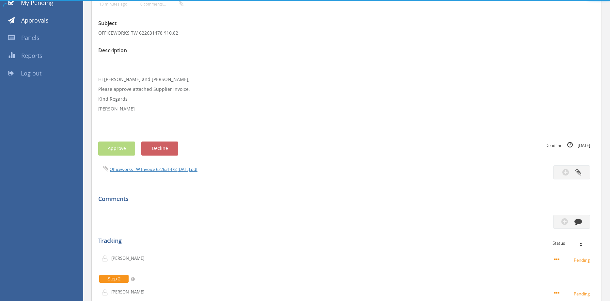
scroll to position [60, 0]
